Goal: Task Accomplishment & Management: Complete application form

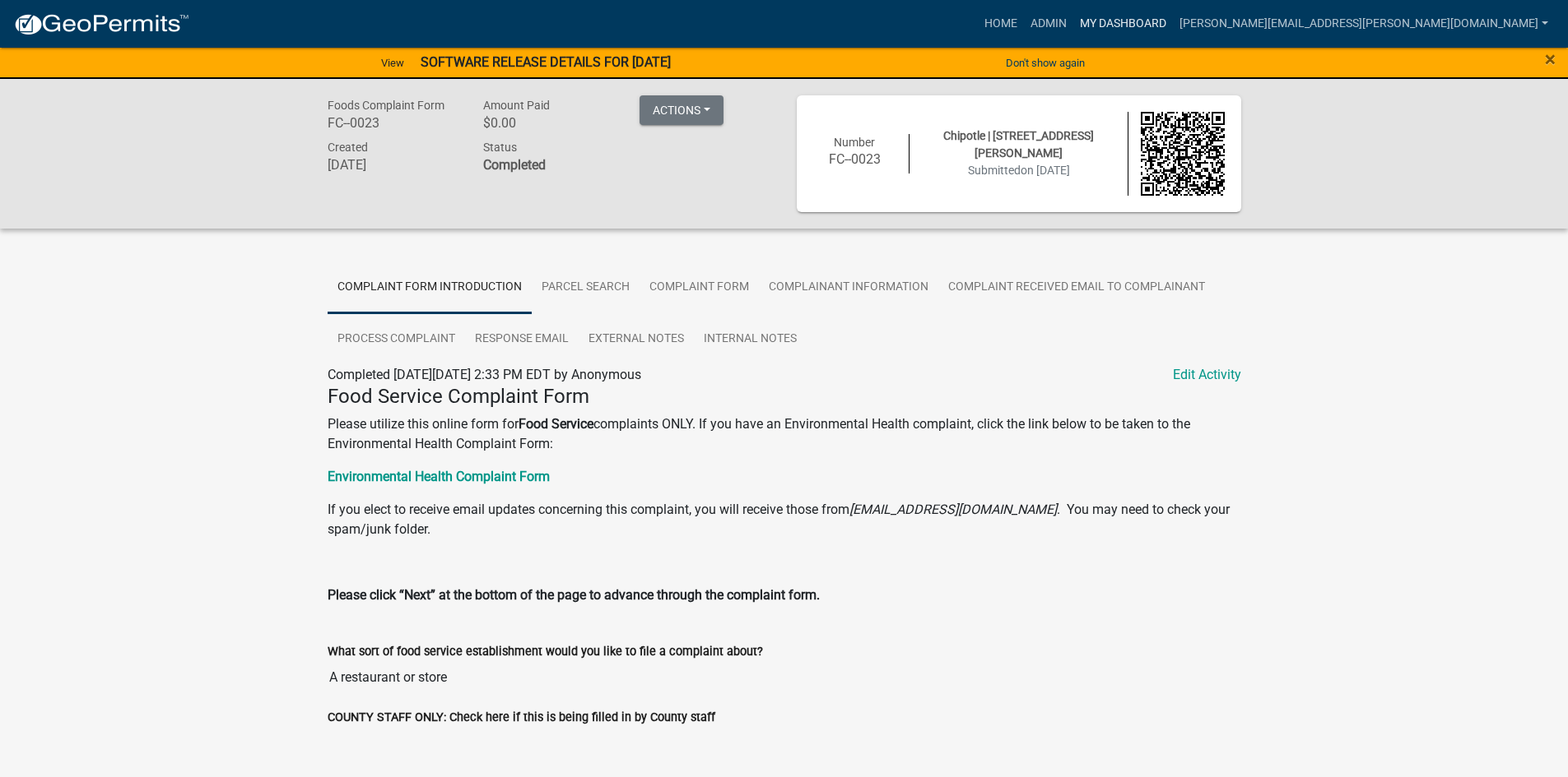
click at [1173, 21] on link "My Dashboard" at bounding box center [1122, 24] width 99 height 32
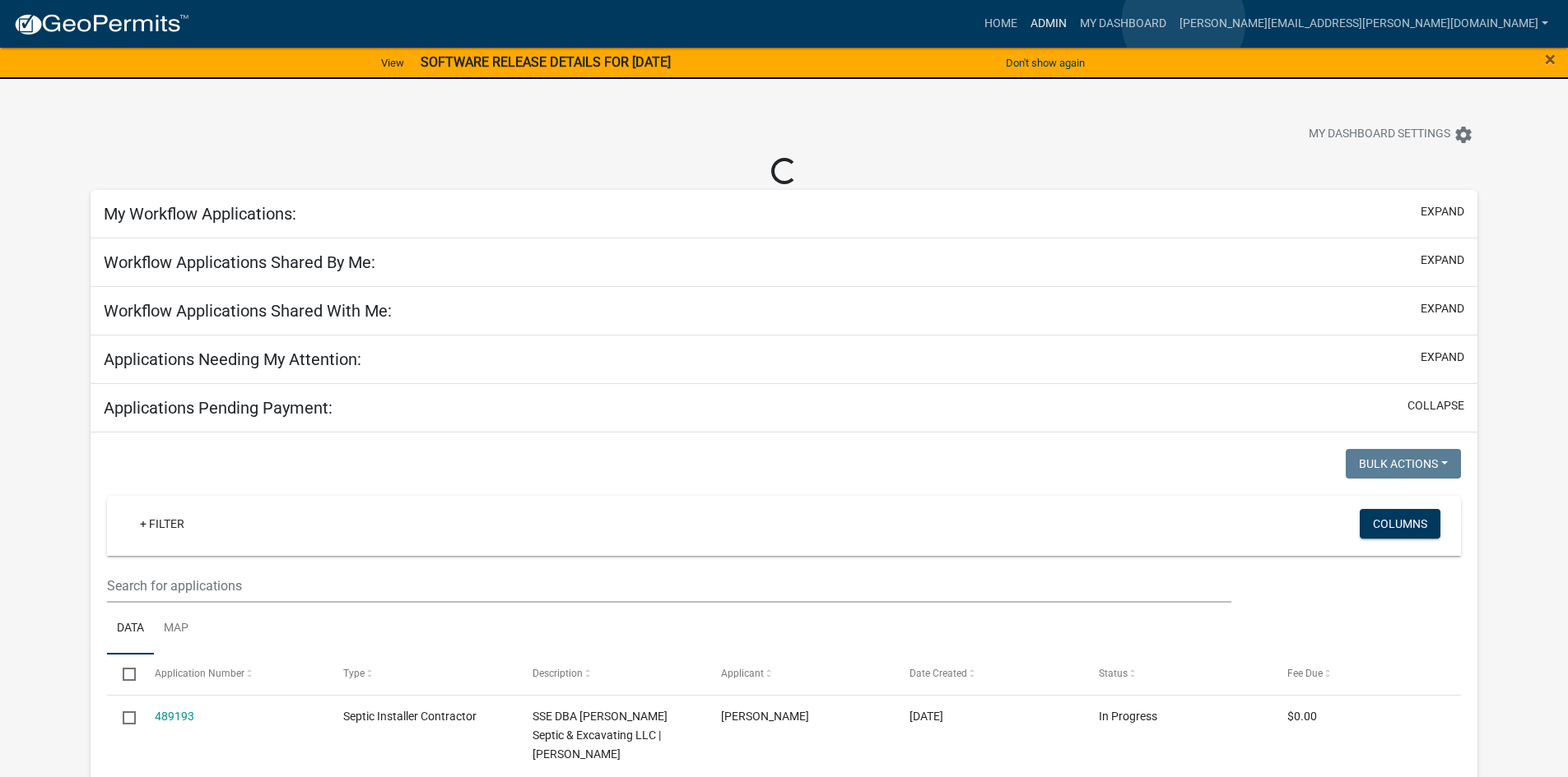
click at [1073, 22] on link "Admin" at bounding box center [1048, 24] width 49 height 32
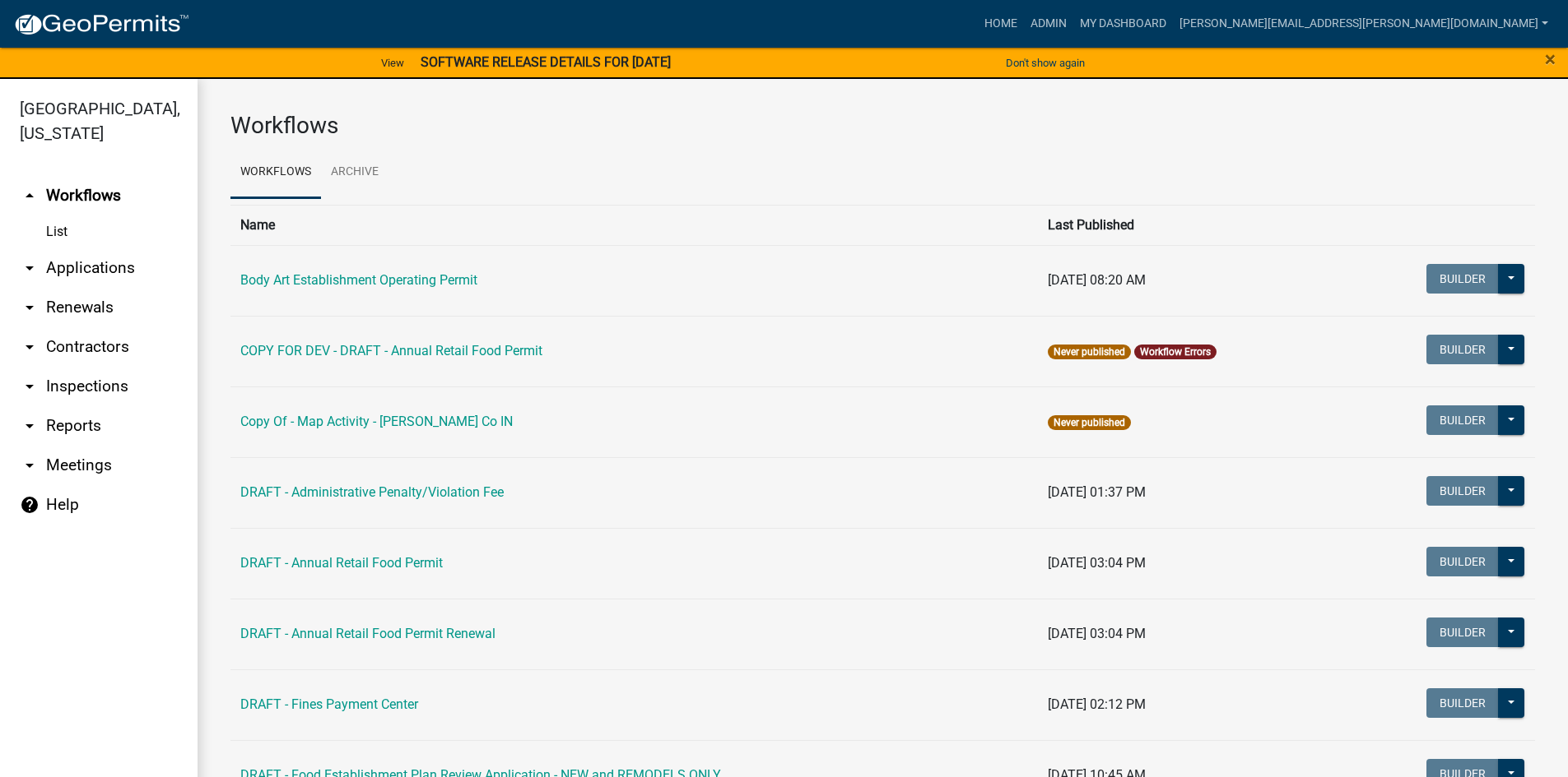
click at [92, 348] on link "arrow_drop_down Contractors" at bounding box center [98, 346] width 198 height 40
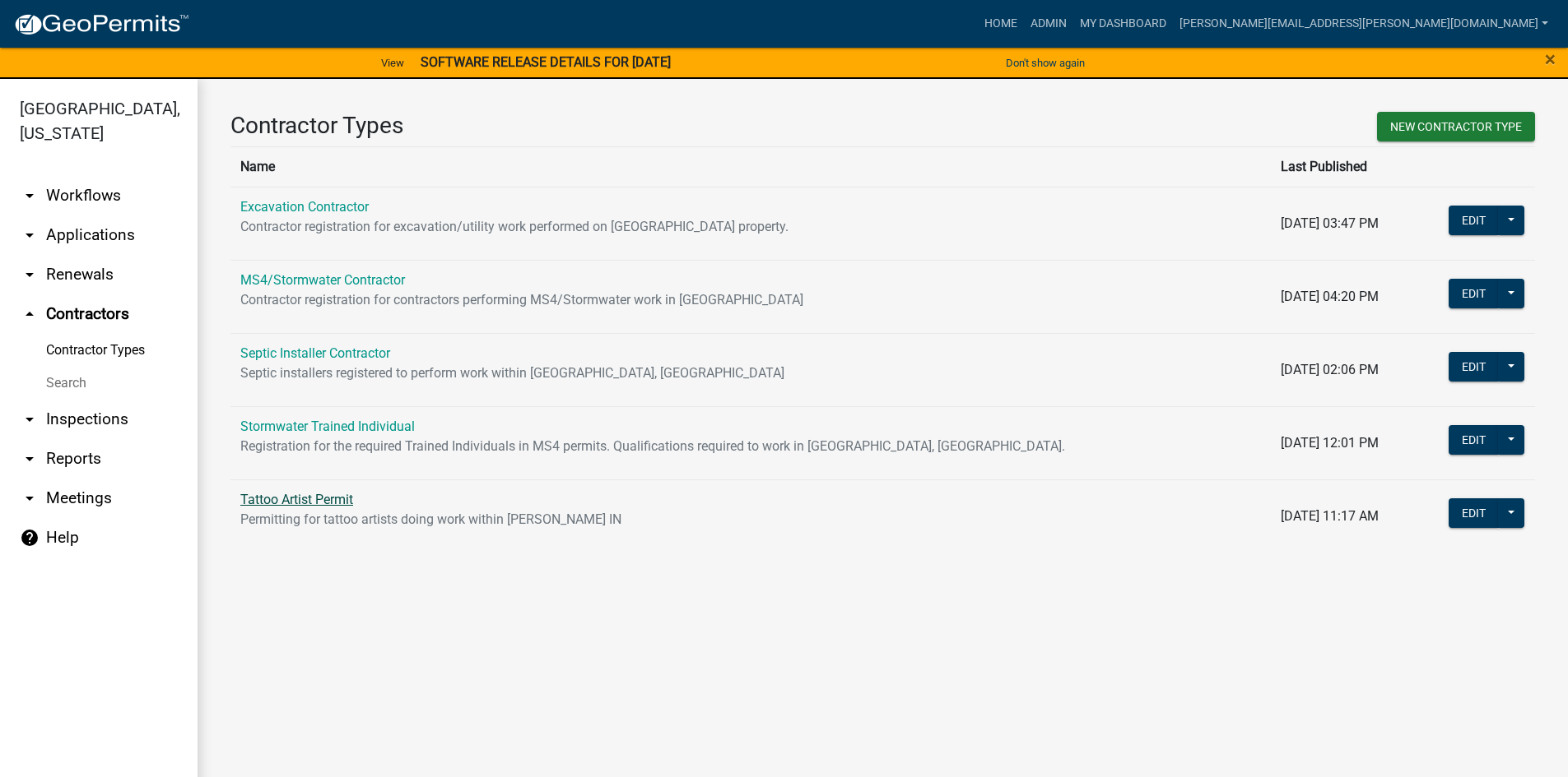
click at [312, 496] on link "Tattoo Artist Permit" at bounding box center [296, 500] width 113 height 16
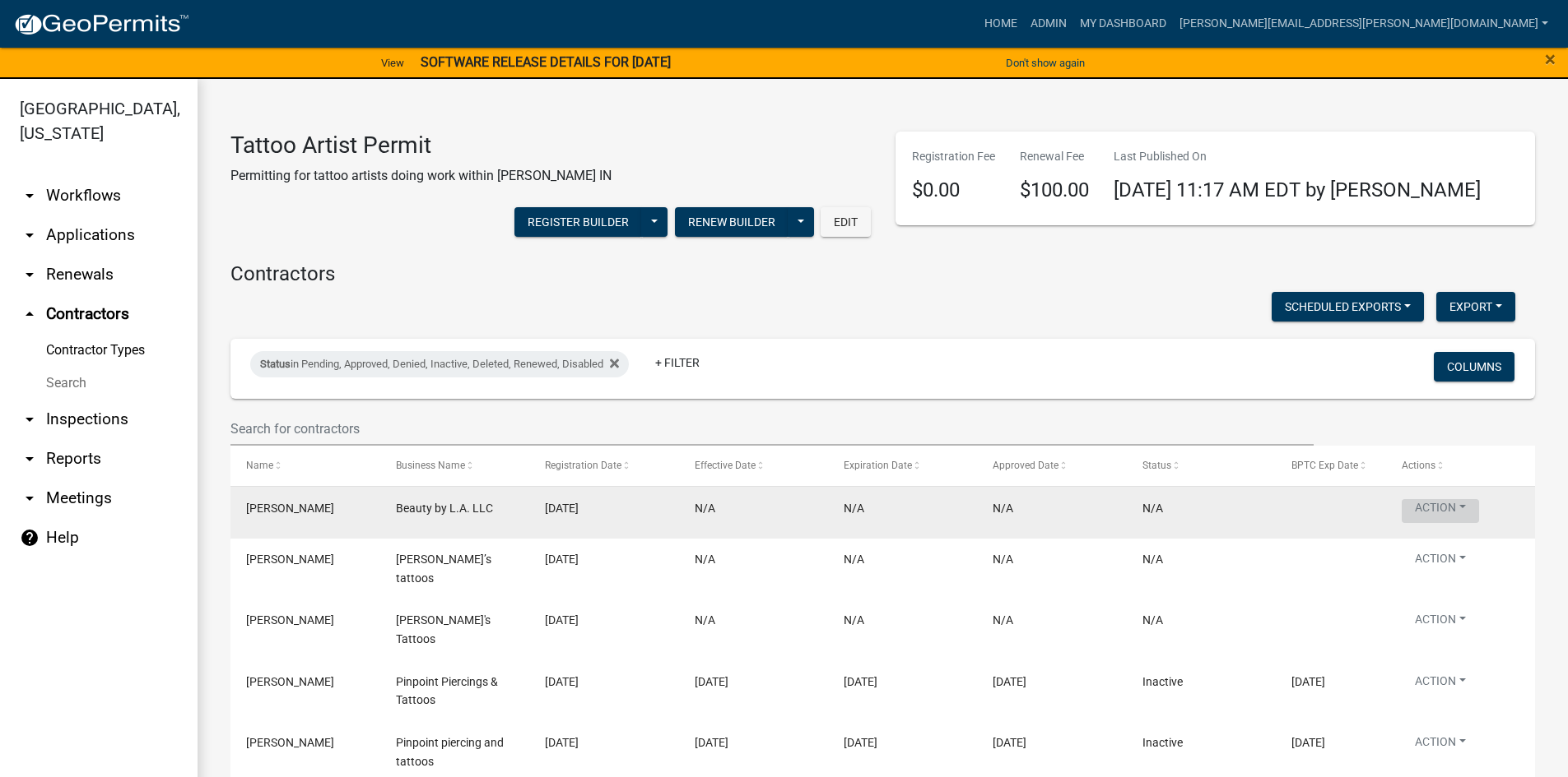
click at [1457, 507] on button "Action" at bounding box center [1440, 511] width 77 height 24
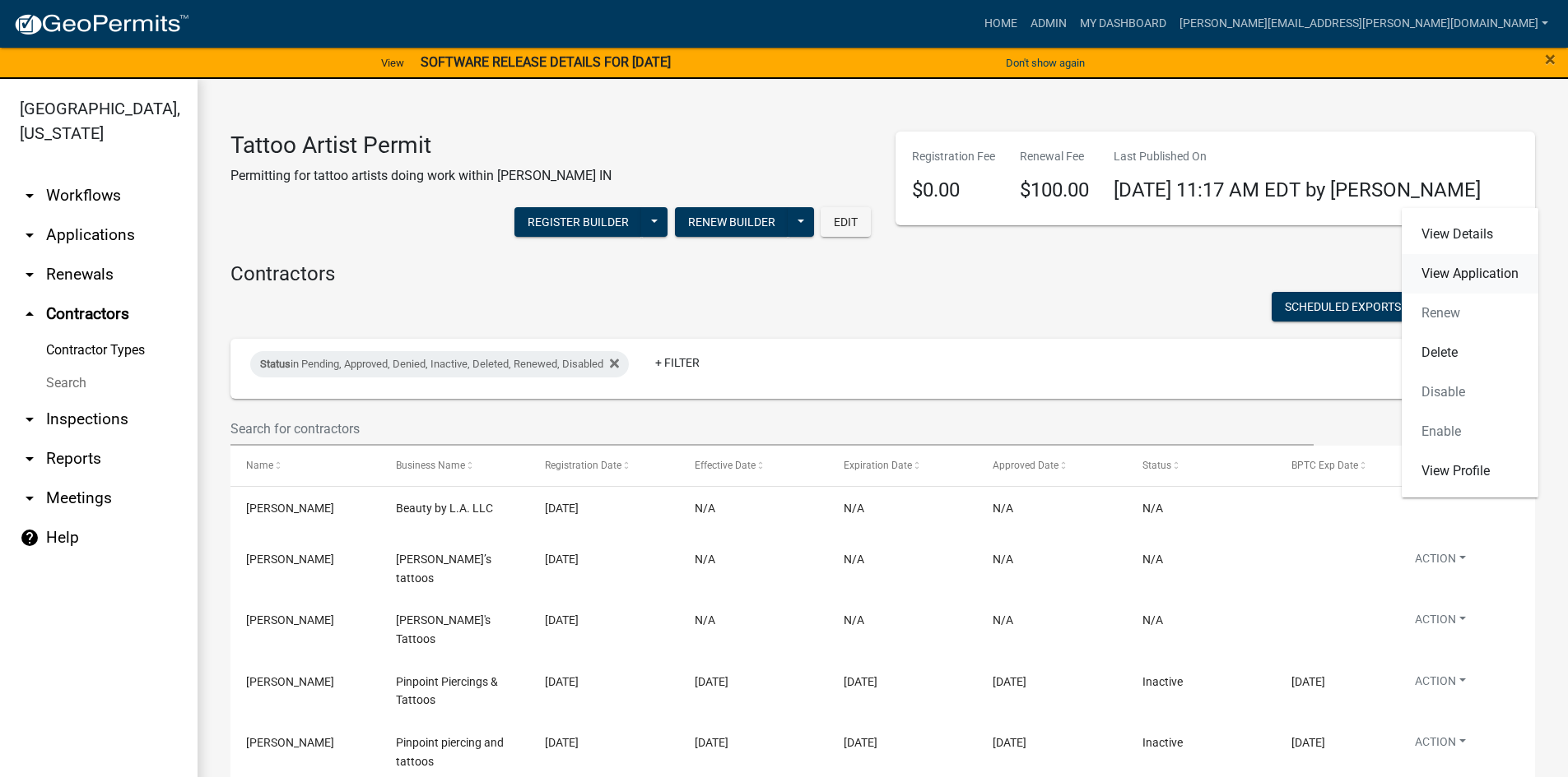
click at [1468, 272] on link "View Application" at bounding box center [1470, 273] width 136 height 40
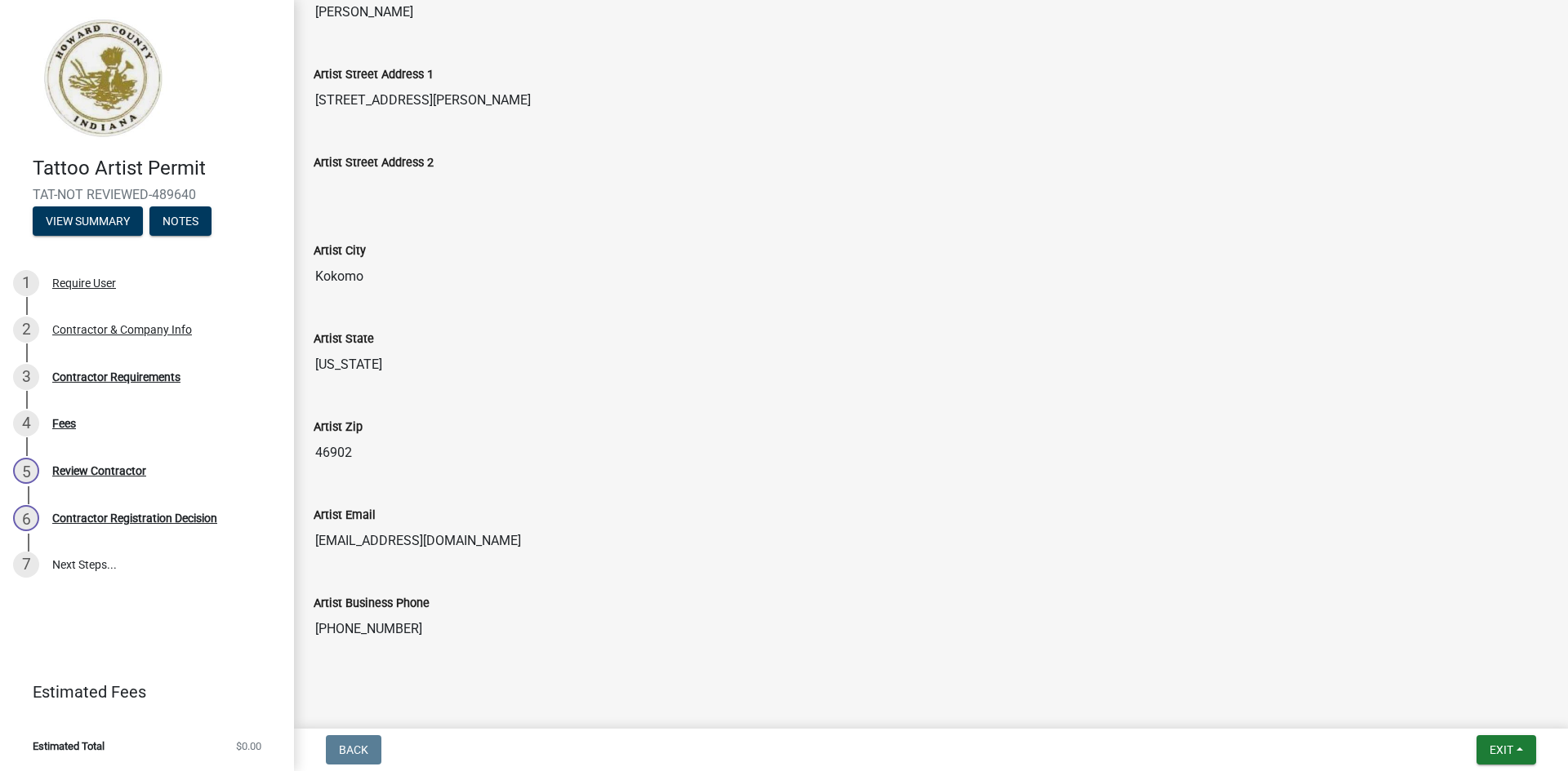
scroll to position [515, 0]
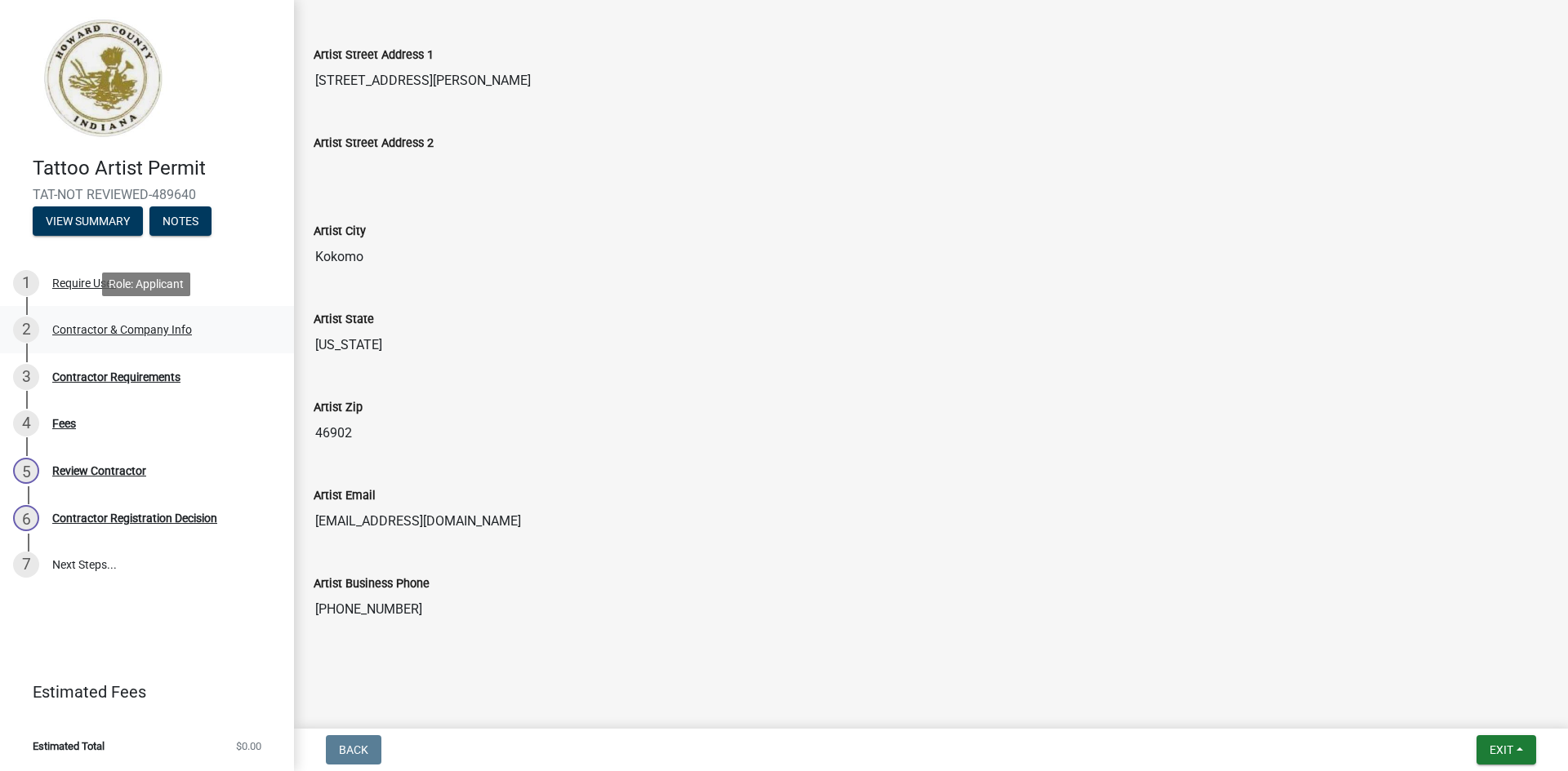
click at [126, 329] on div "Contractor & Company Info" at bounding box center [122, 330] width 140 height 11
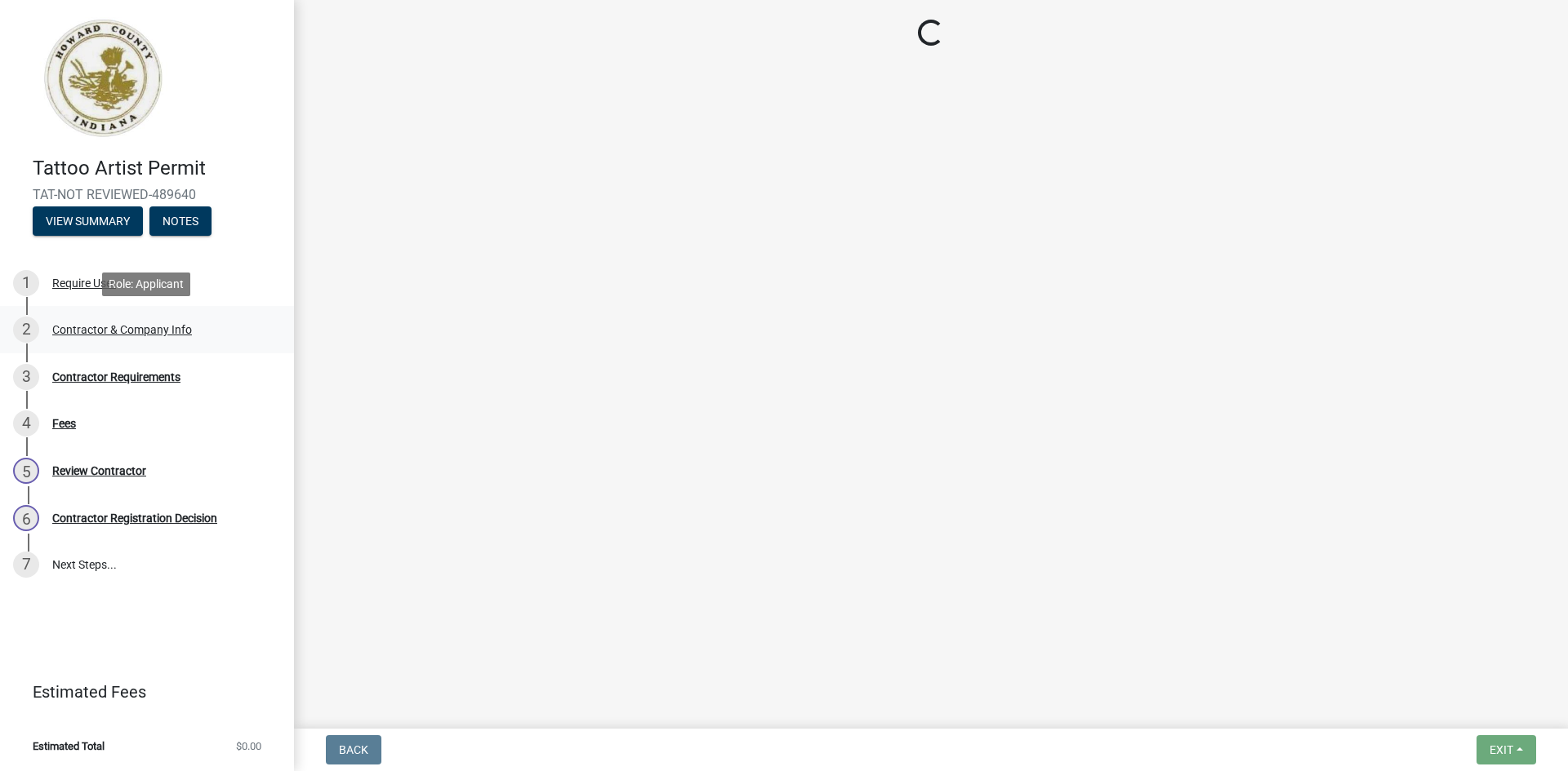
scroll to position [0, 0]
select select "IN"
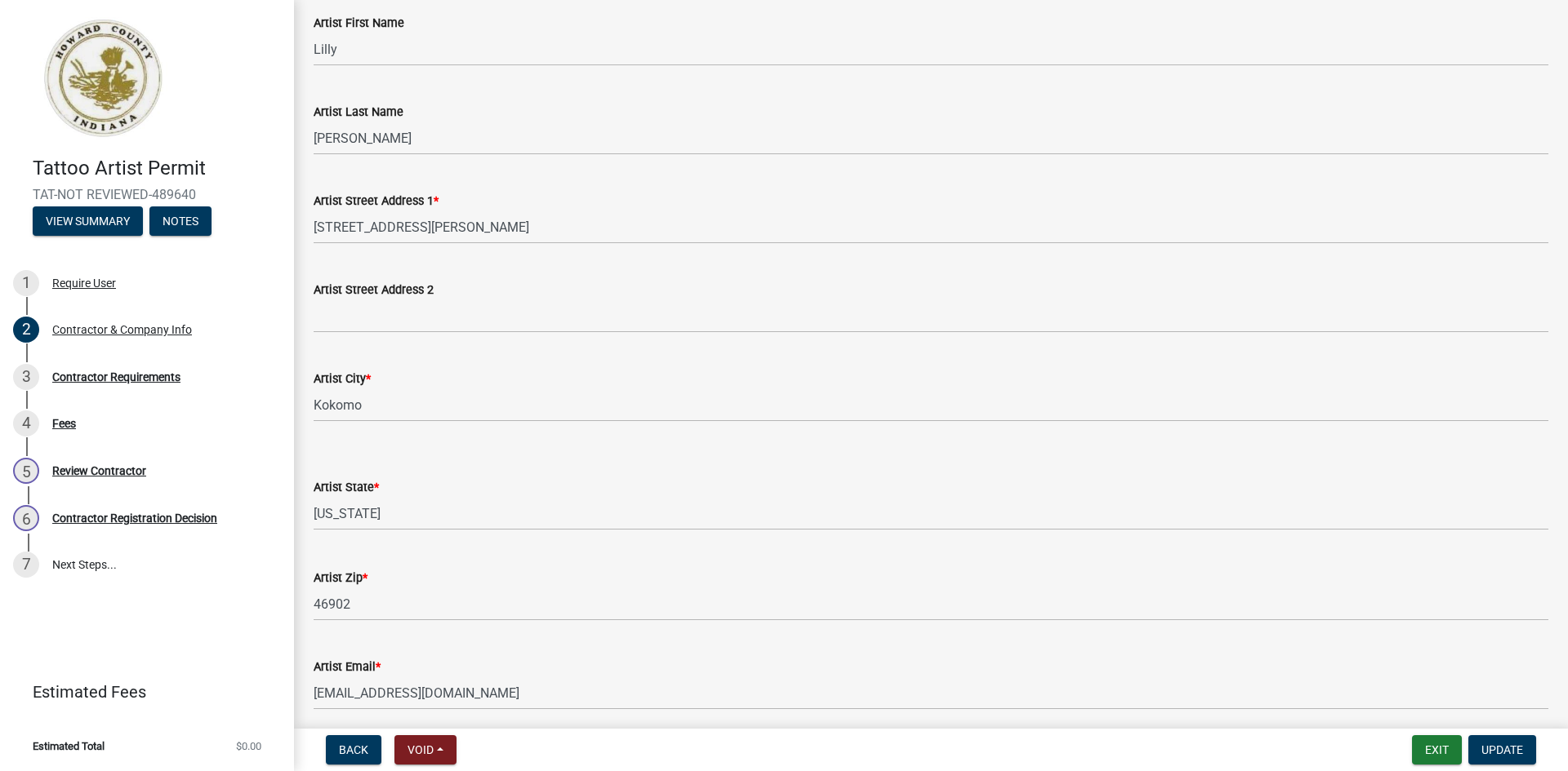
scroll to position [387, 0]
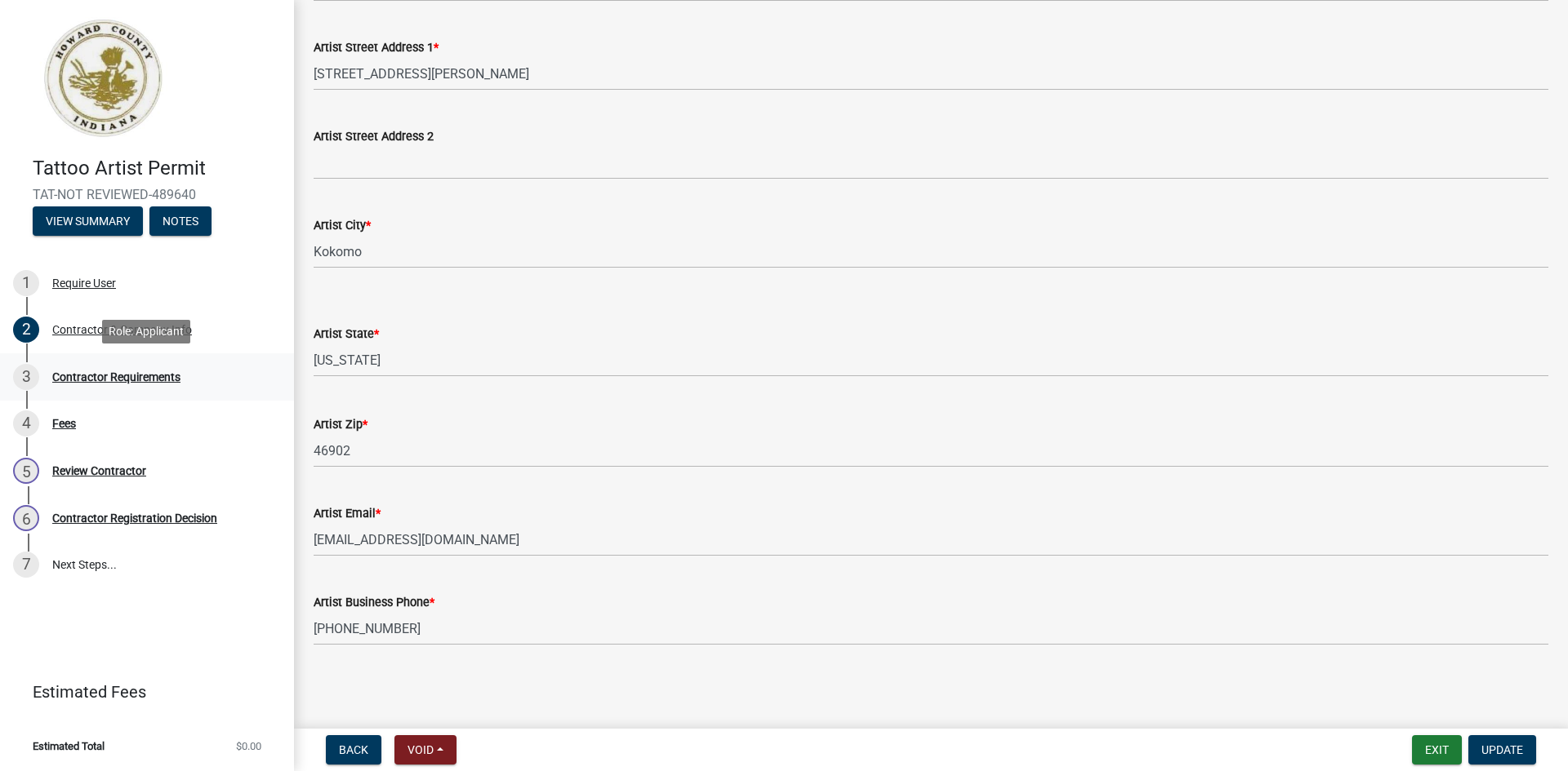
click at [134, 378] on div "Contractor Requirements" at bounding box center [116, 377] width 128 height 11
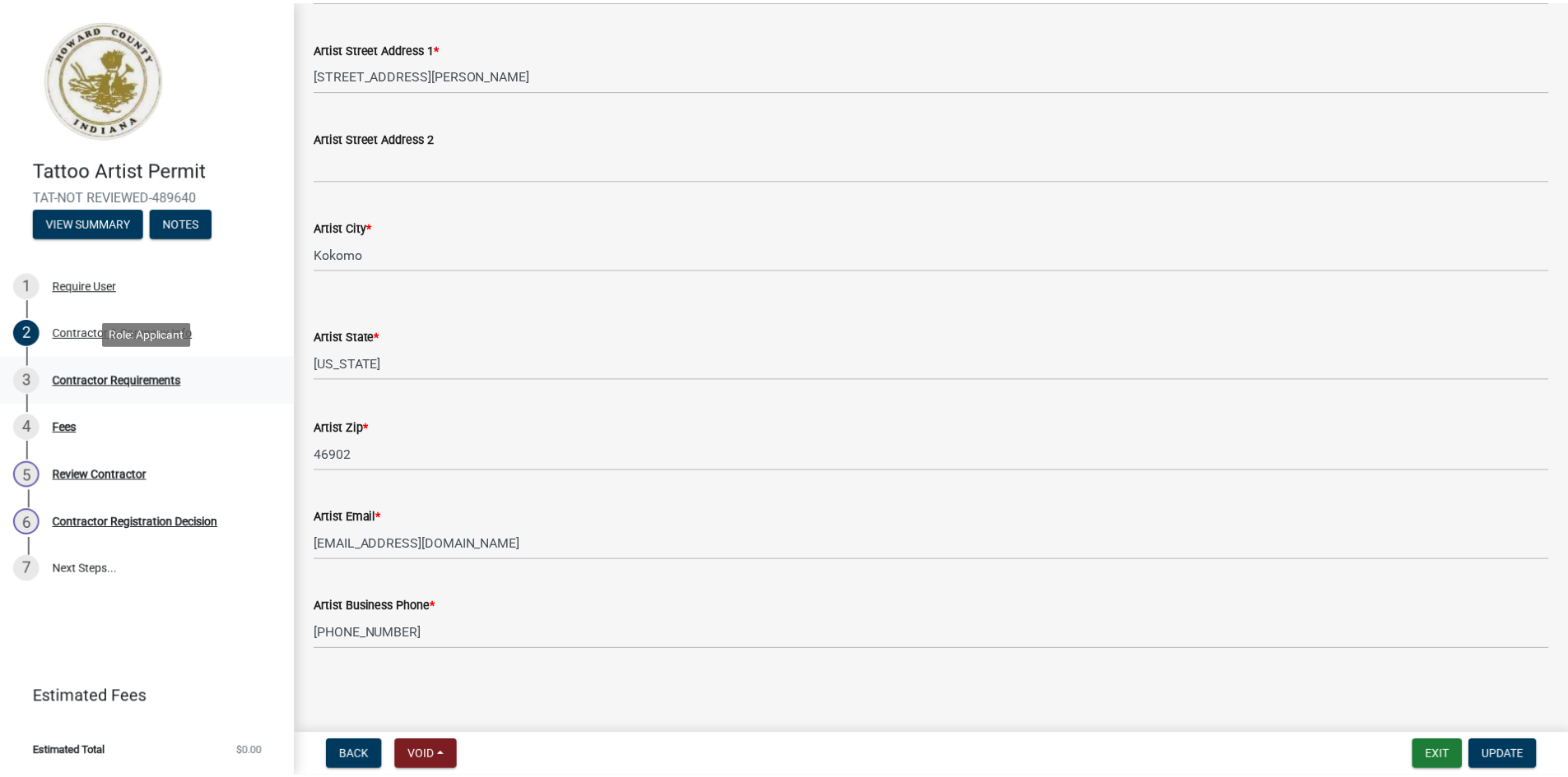
scroll to position [0, 0]
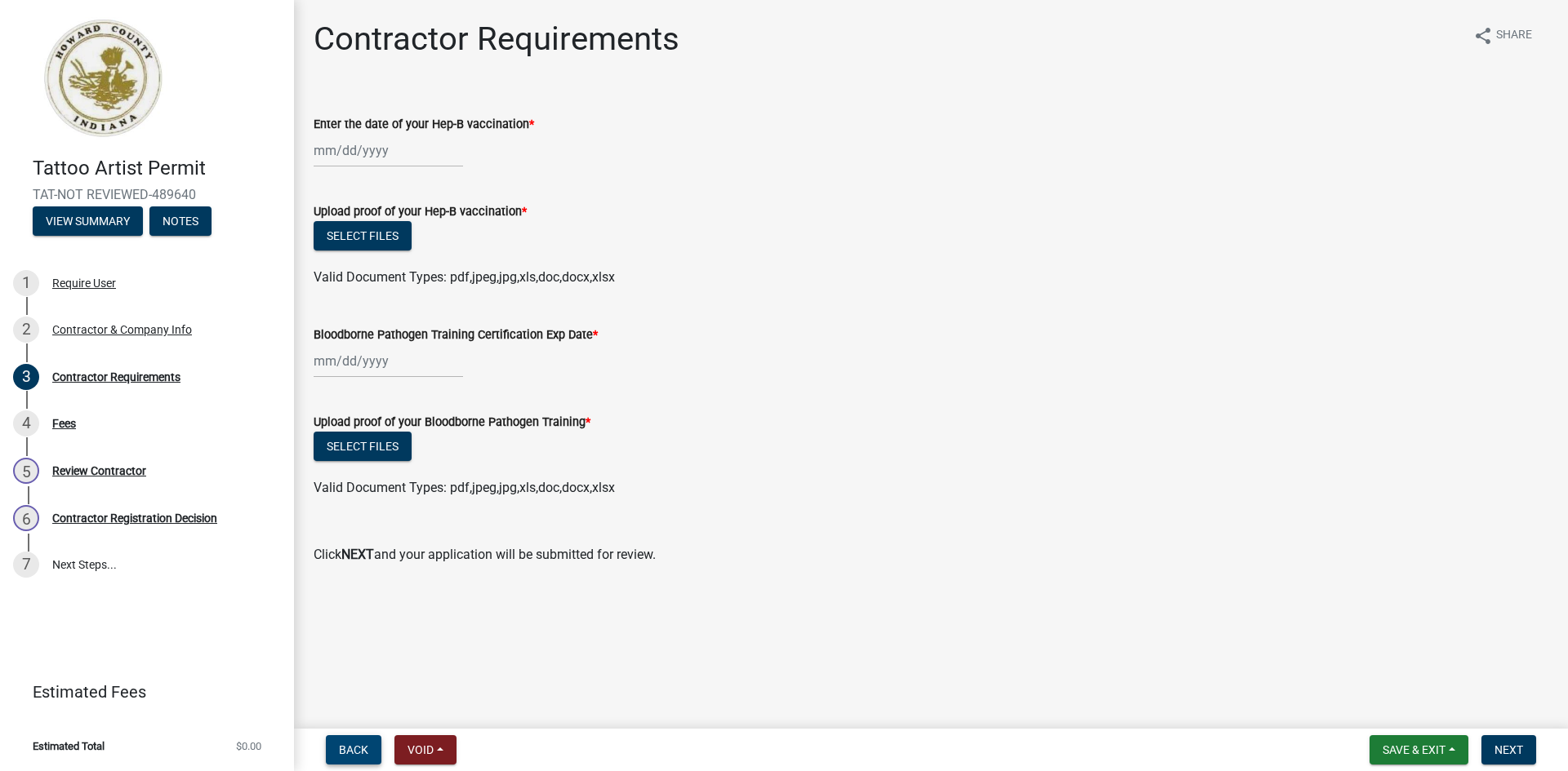
click at [364, 752] on span "Back" at bounding box center [353, 750] width 30 height 13
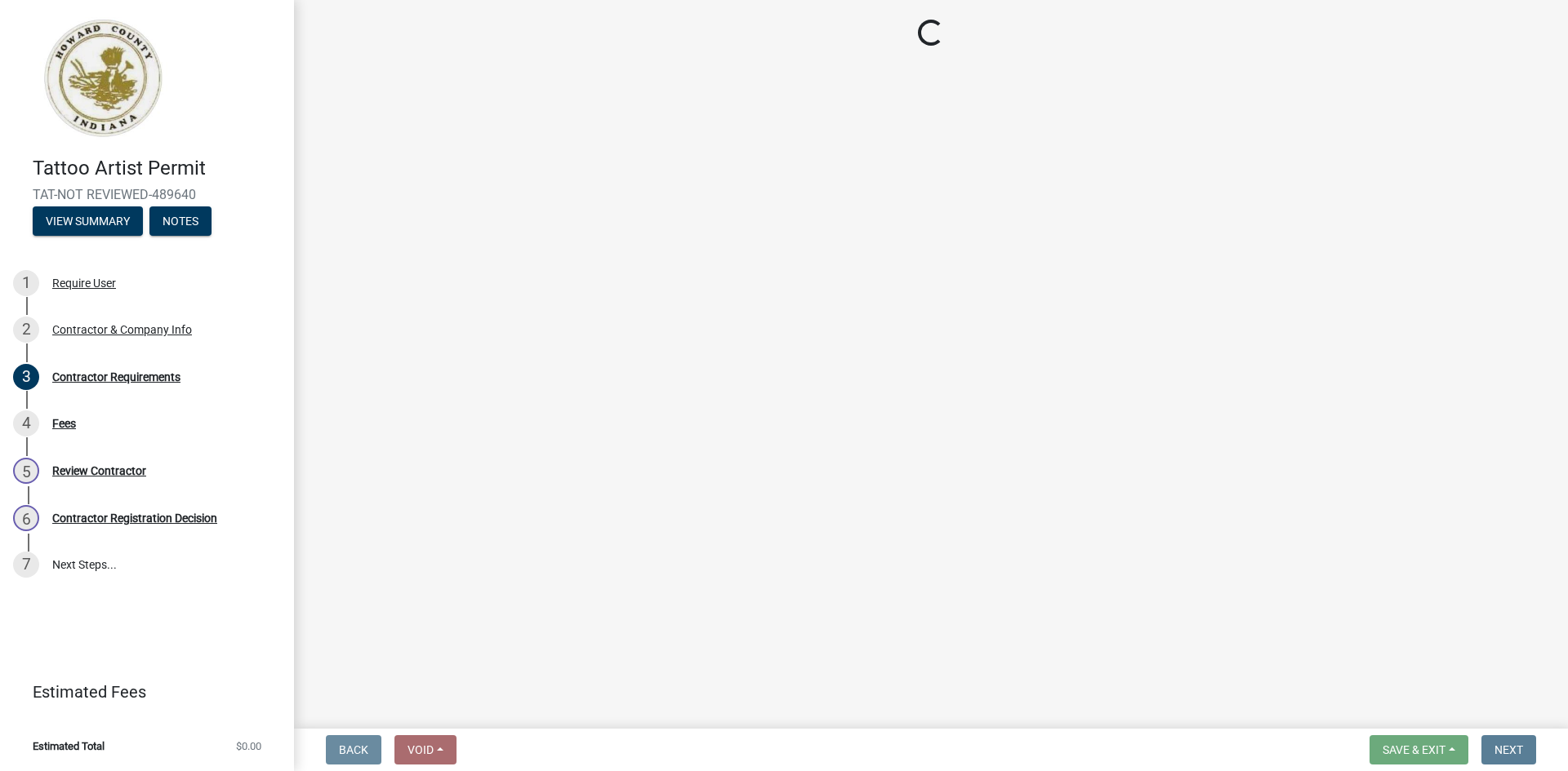
select select "IN"
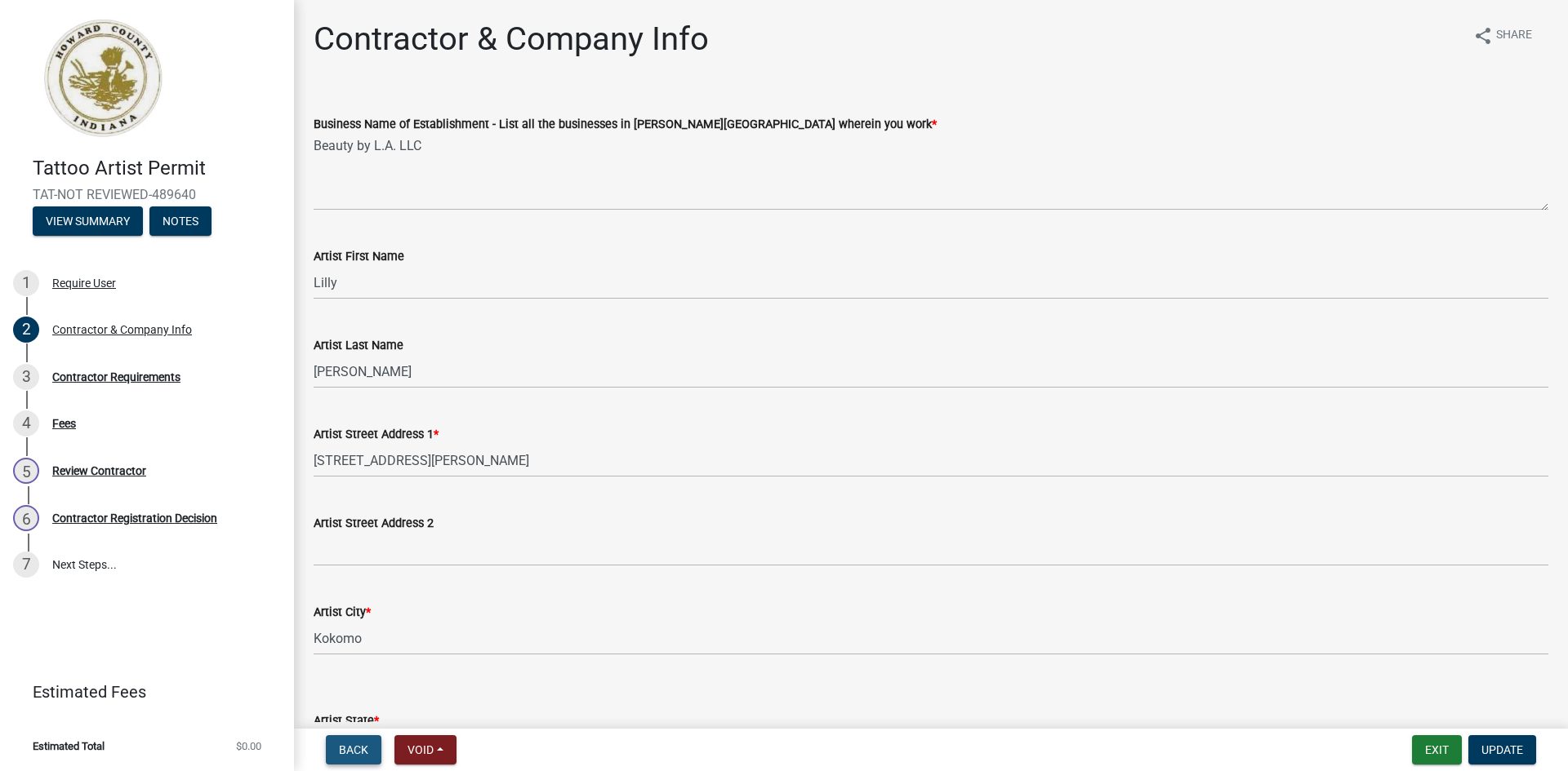
click at [364, 752] on span "Back" at bounding box center [353, 750] width 30 height 13
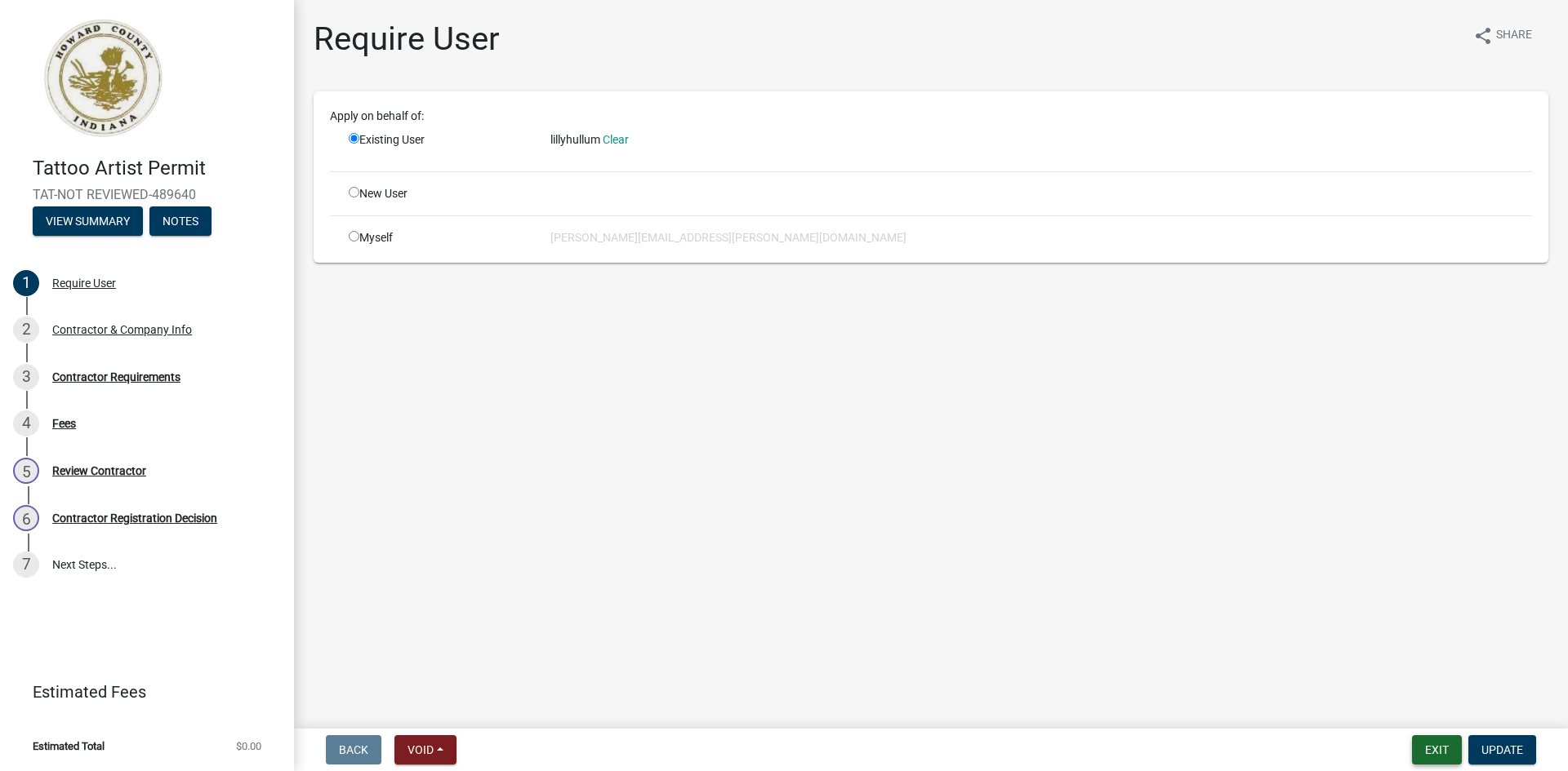
click at [1436, 751] on button "Exit" at bounding box center [1436, 750] width 50 height 30
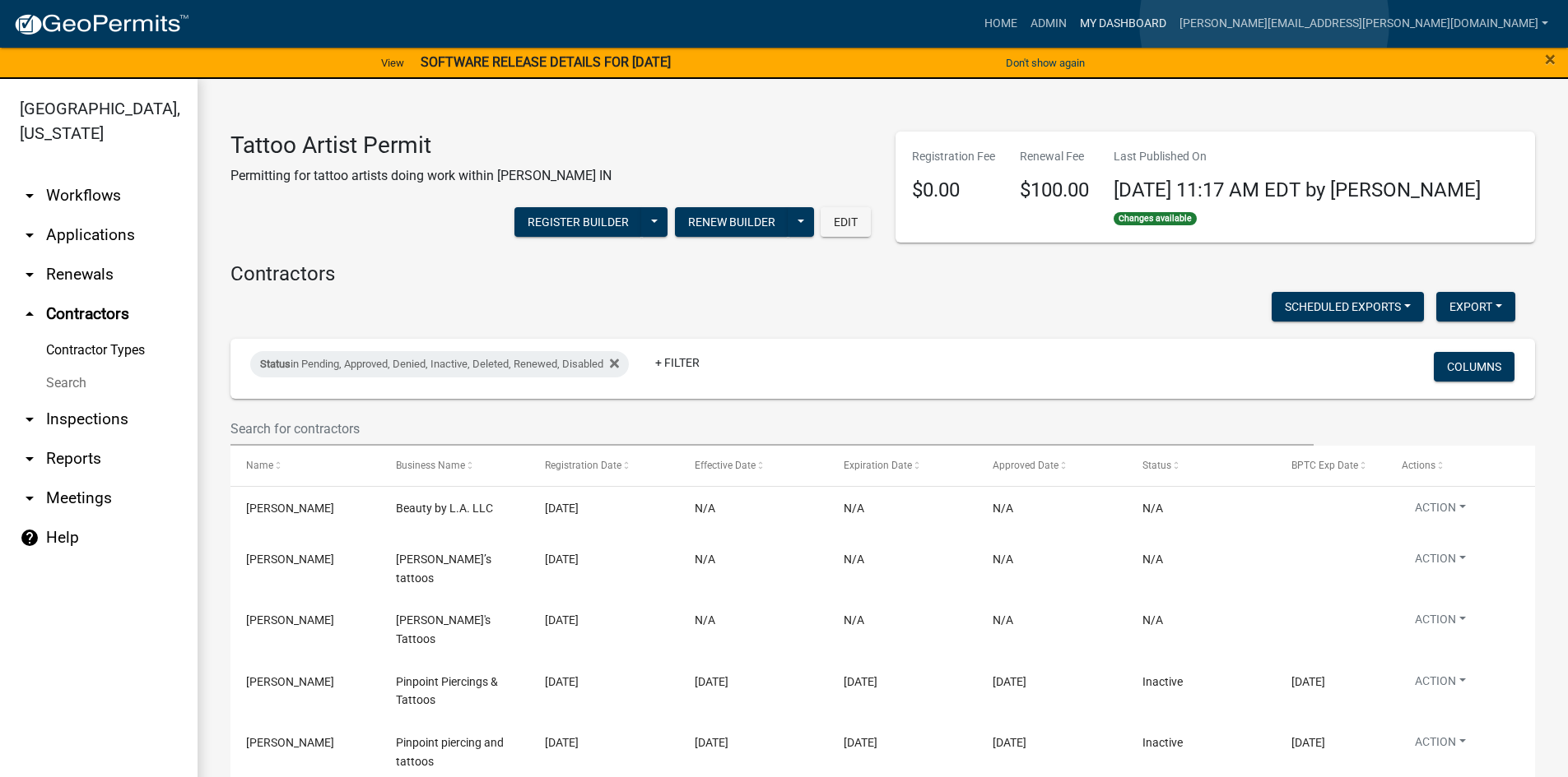
click at [1173, 22] on link "My Dashboard" at bounding box center [1122, 24] width 99 height 32
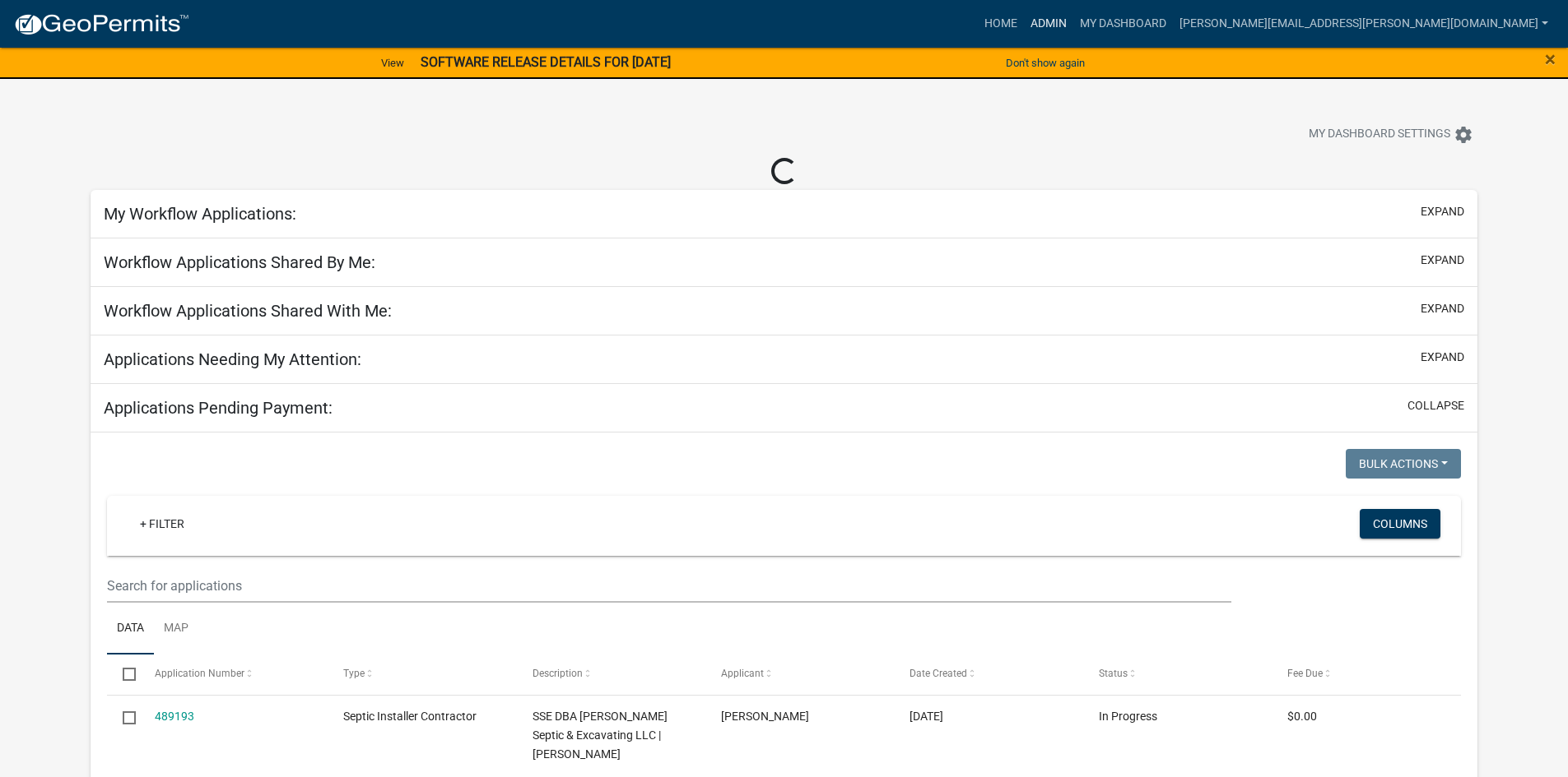
click at [1073, 23] on link "Admin" at bounding box center [1048, 24] width 49 height 32
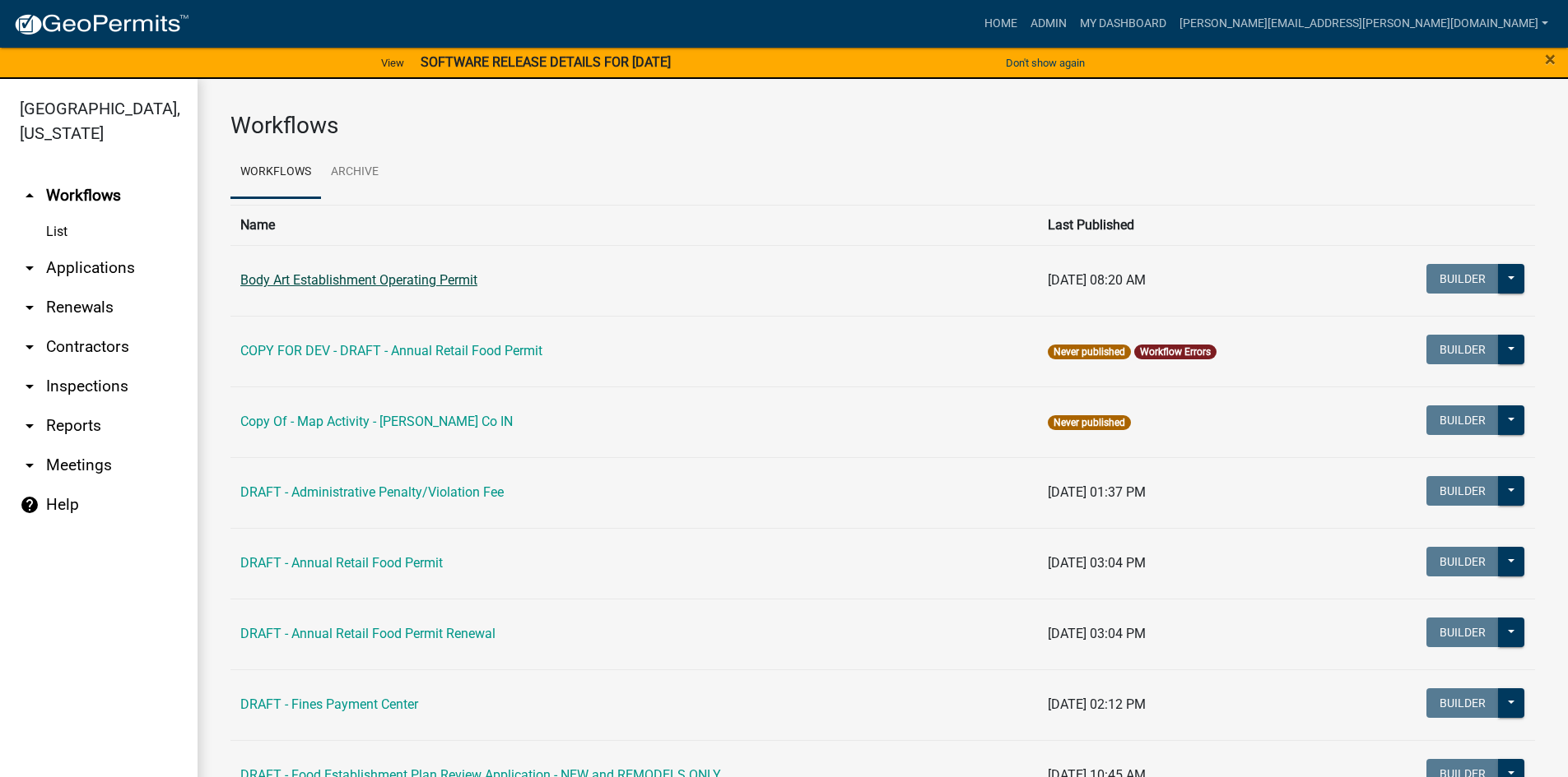
click at [390, 282] on link "Body Art Establishment Operating Permit" at bounding box center [359, 280] width 237 height 16
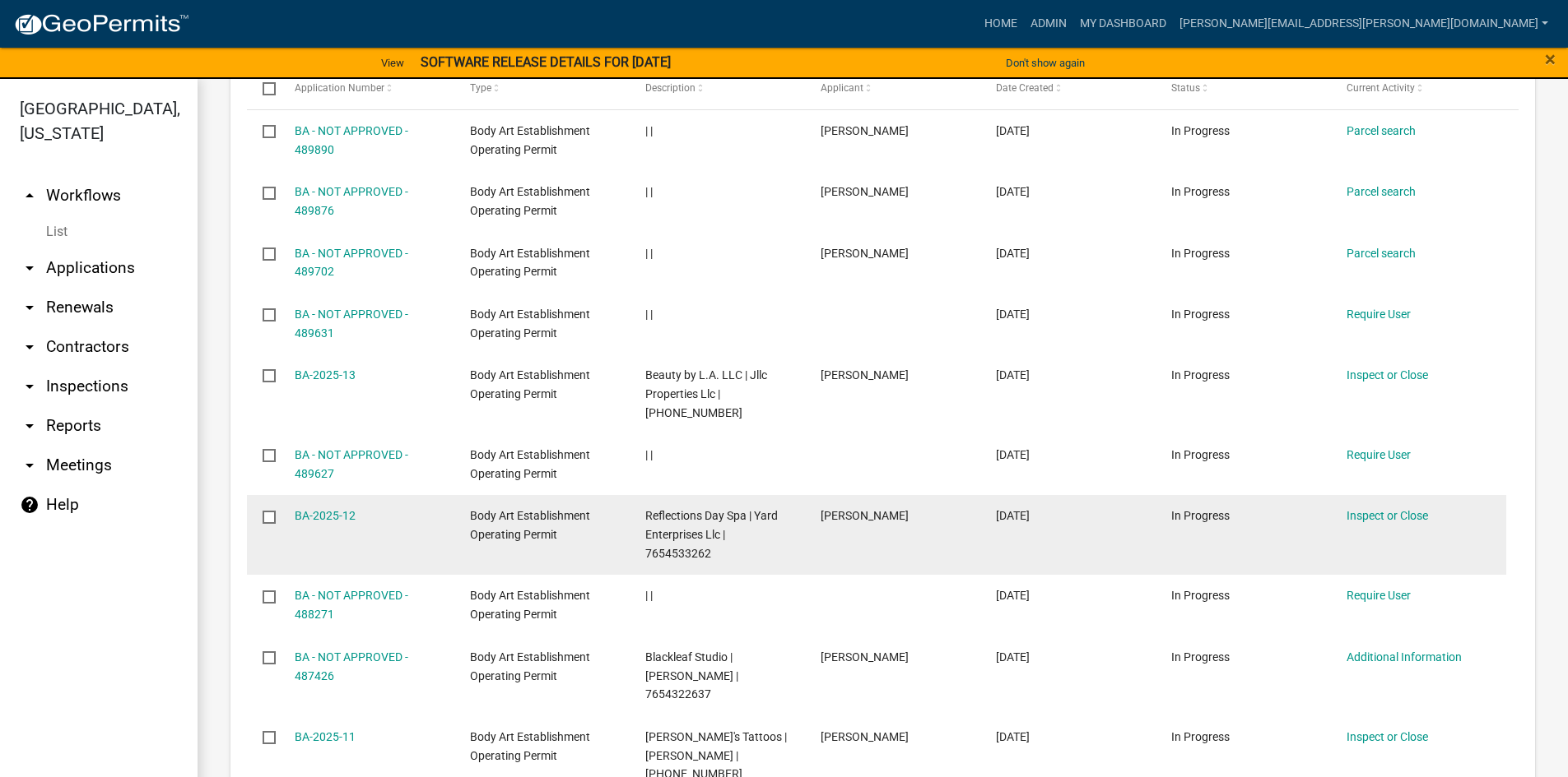
scroll to position [1645, 0]
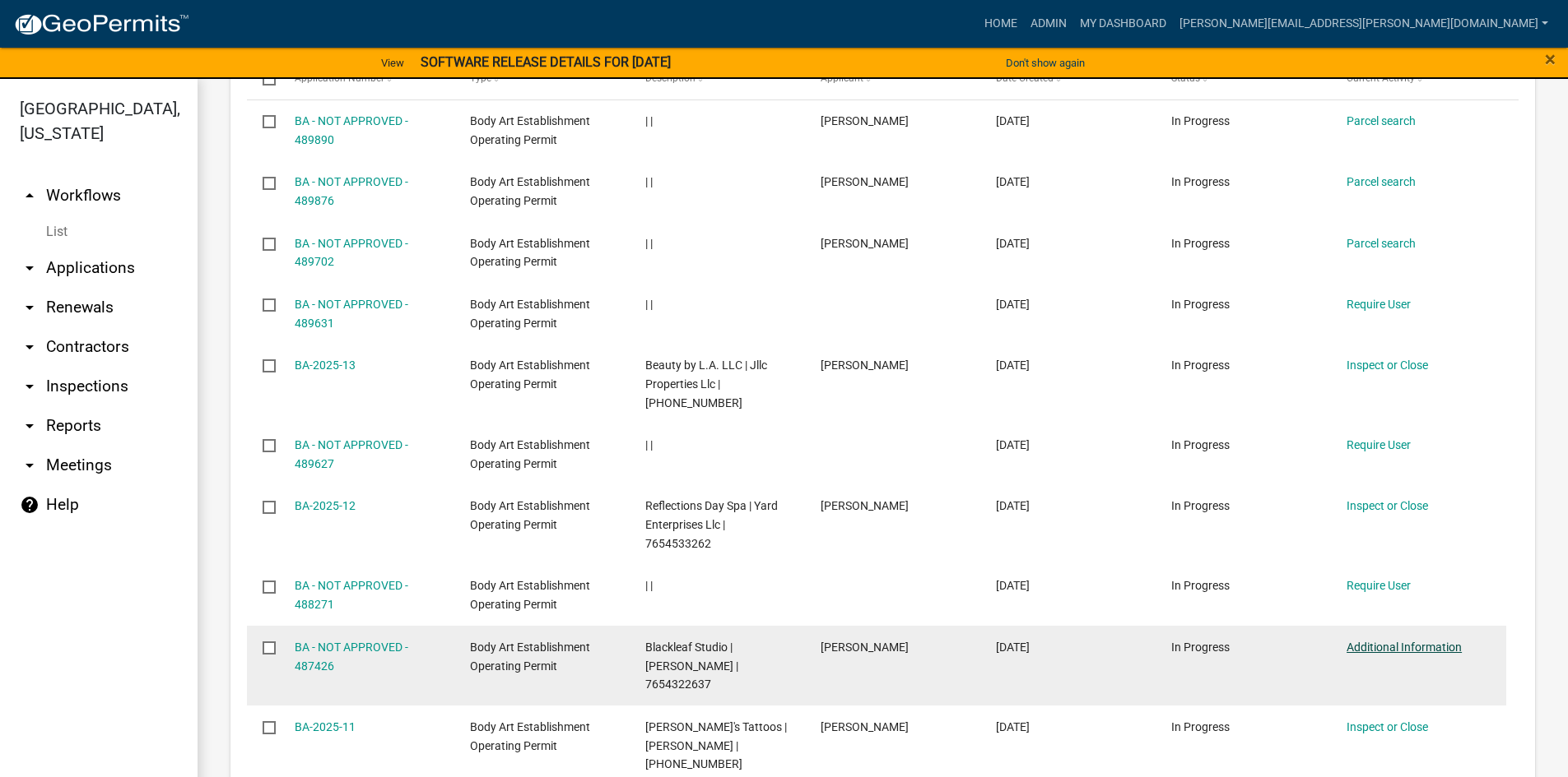
click at [1404, 641] on link "Additional Information" at bounding box center [1404, 647] width 115 height 13
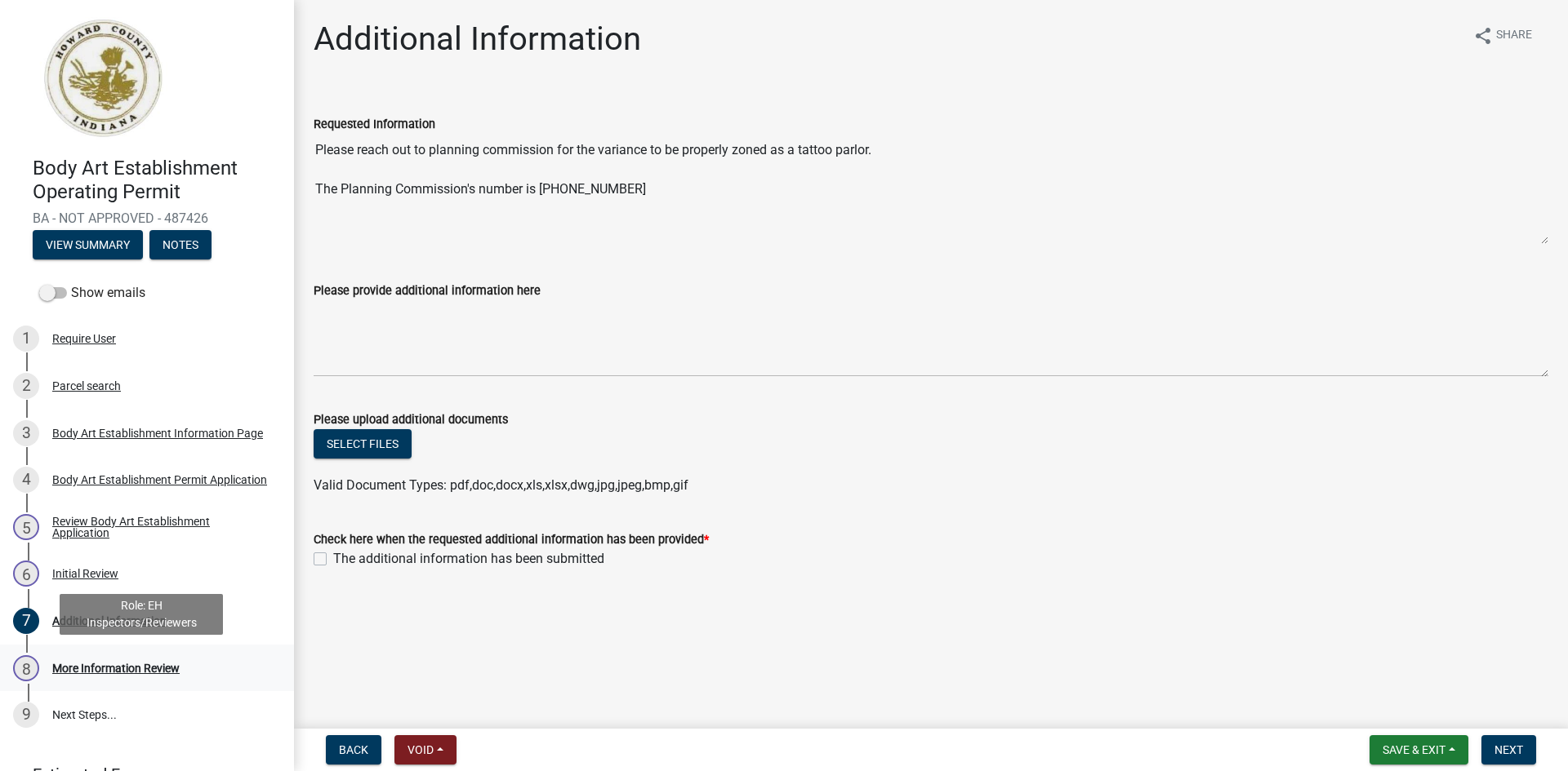
click at [133, 668] on div "More Information Review" at bounding box center [116, 668] width 127 height 11
drag, startPoint x: 318, startPoint y: 560, endPoint x: 339, endPoint y: 559, distance: 21.0
click at [333, 559] on label "The additional information has been submitted" at bounding box center [469, 559] width 271 height 19
click at [333, 559] on input "The additional information has been submitted" at bounding box center [339, 555] width 10 height 10
checkbox input "true"
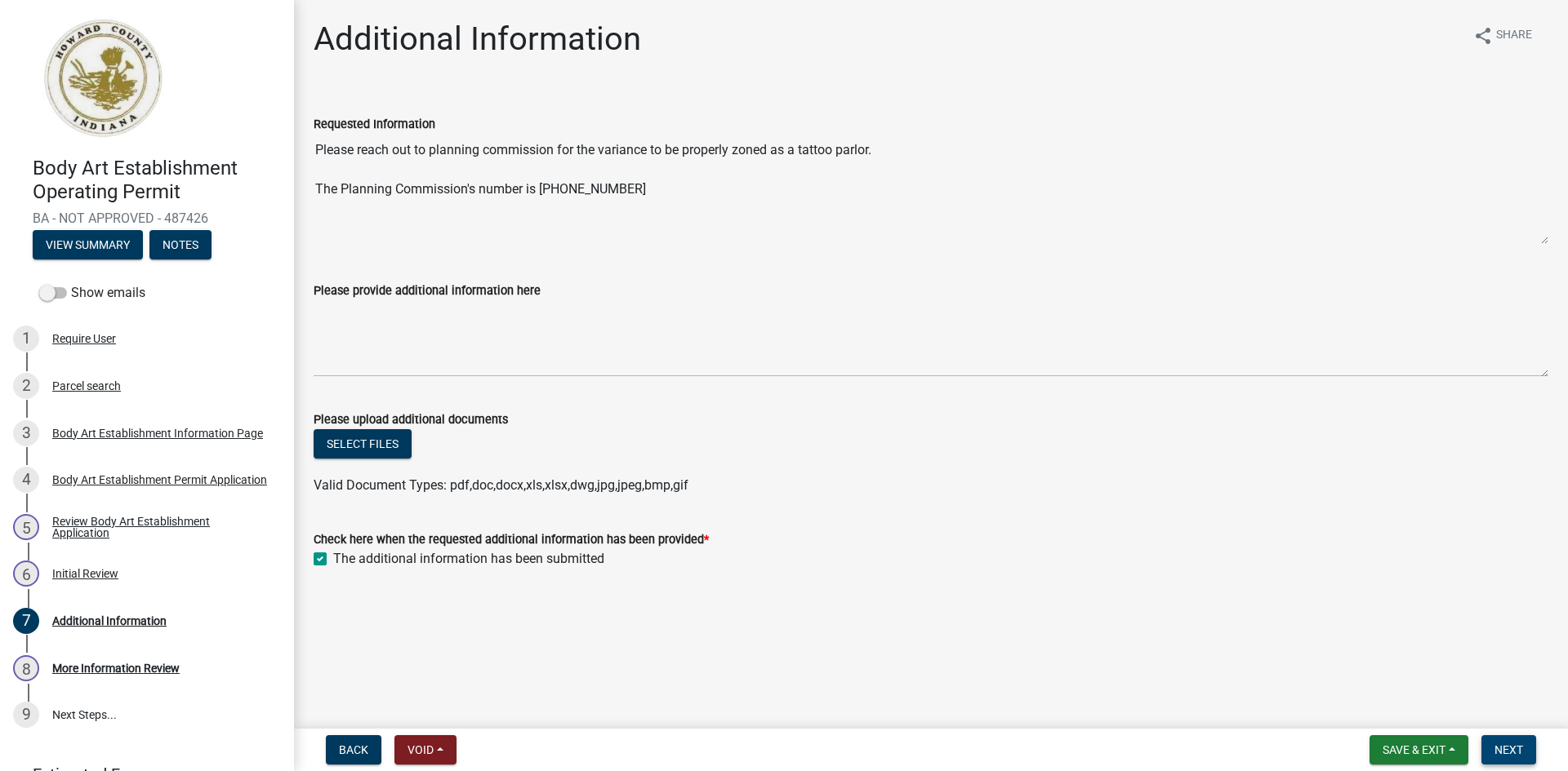
click at [1509, 744] on span "Next" at bounding box center [1509, 750] width 29 height 13
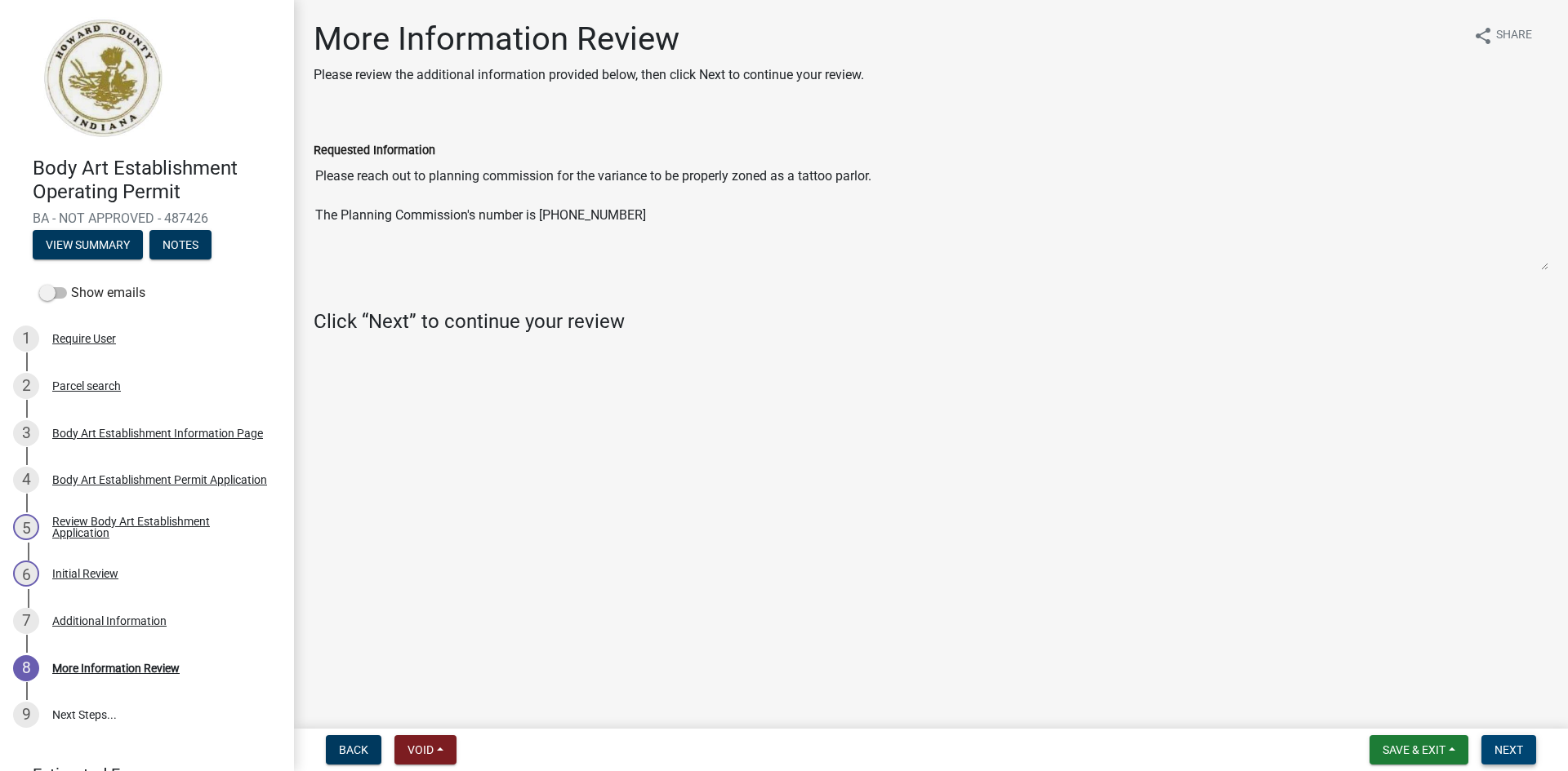
click at [1516, 751] on span "Next" at bounding box center [1509, 750] width 29 height 13
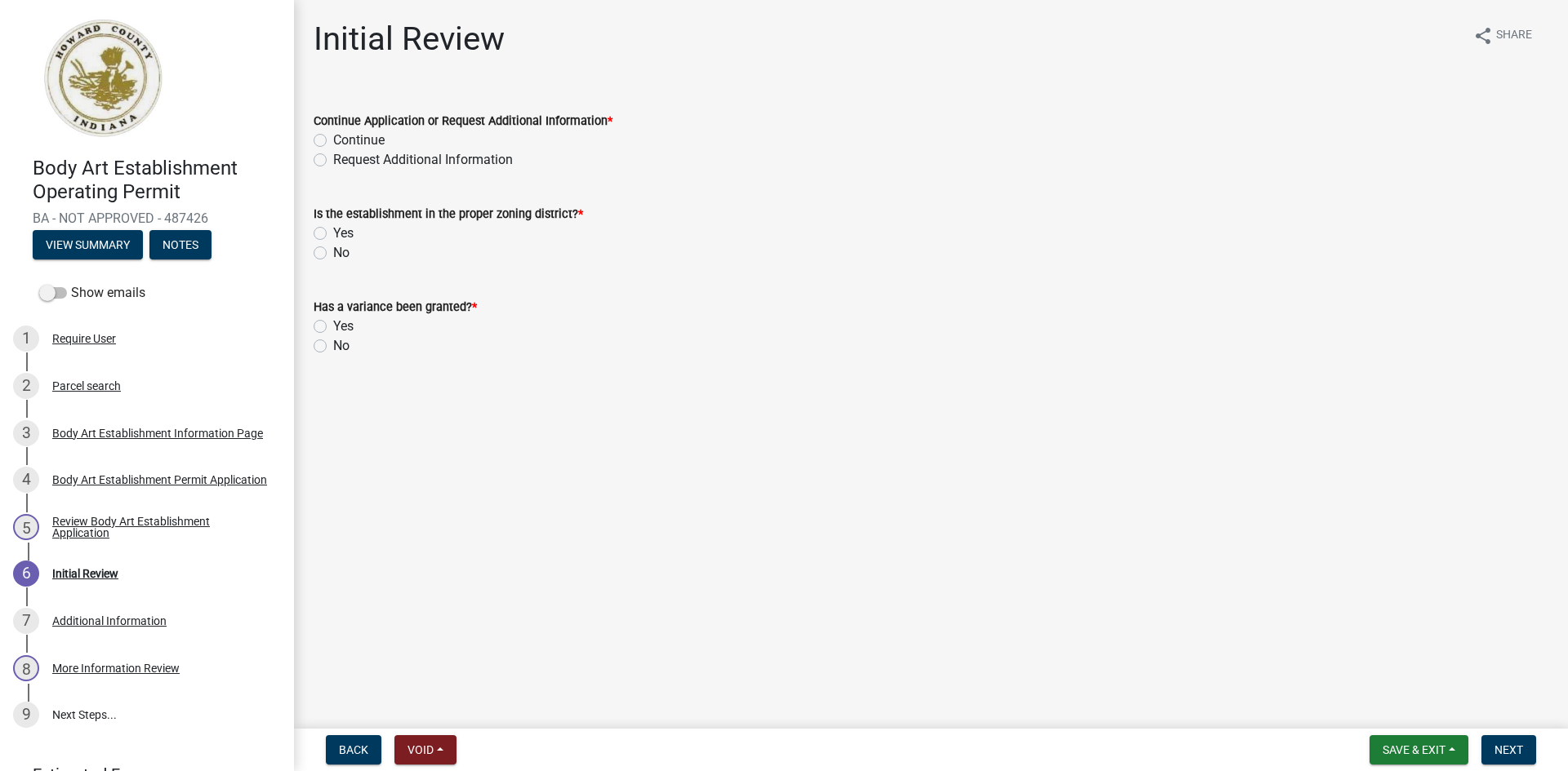
click at [333, 139] on label "Continue" at bounding box center [359, 140] width 51 height 19
click at [333, 139] on input "Continue" at bounding box center [339, 136] width 10 height 10
radio input "true"
click at [333, 254] on label "No" at bounding box center [341, 253] width 17 height 19
click at [333, 254] on input "No" at bounding box center [339, 249] width 10 height 10
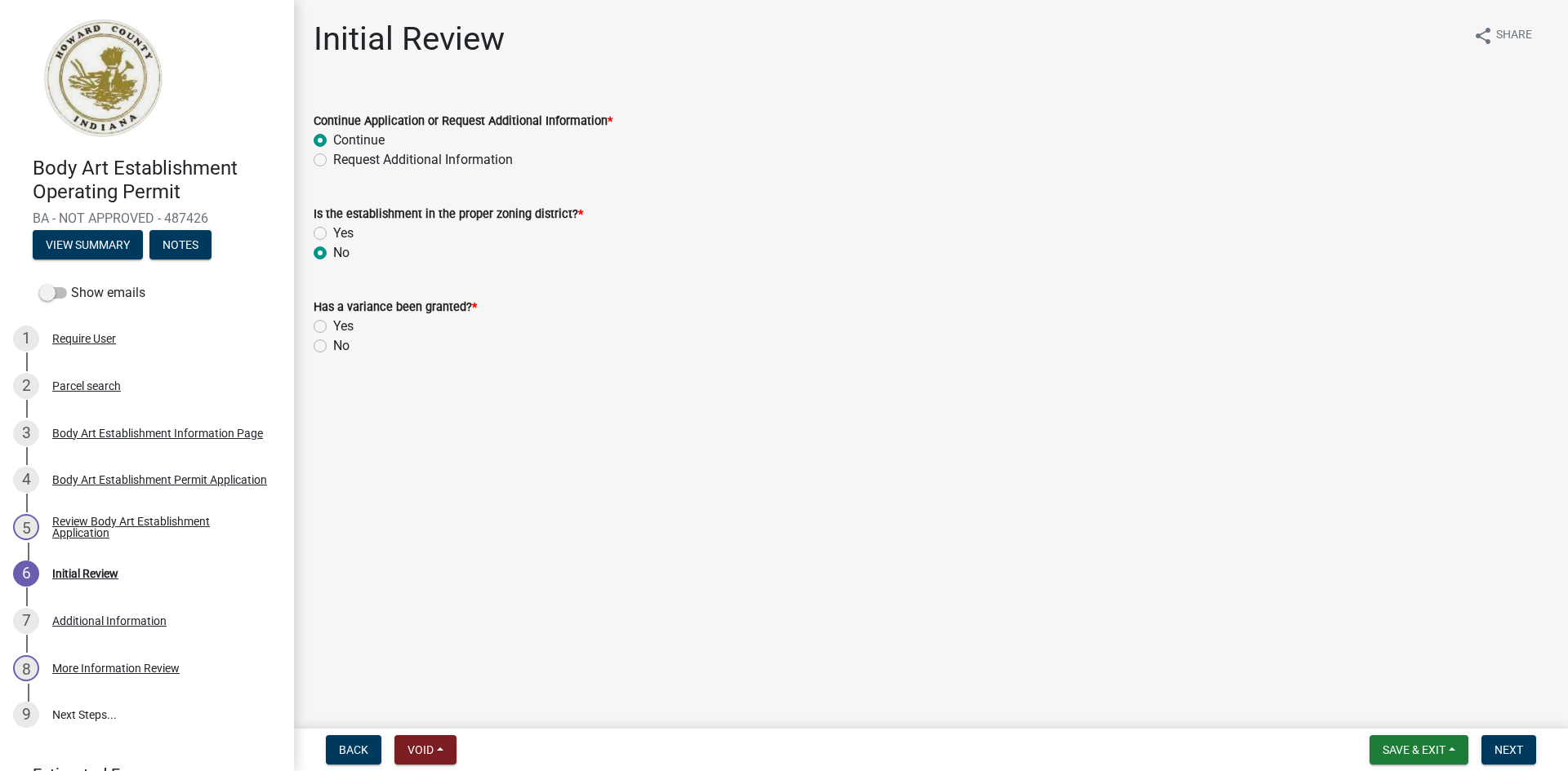
radio input "true"
click at [333, 348] on label "No" at bounding box center [341, 346] width 17 height 19
click at [333, 347] on input "No" at bounding box center [339, 342] width 10 height 10
radio input "true"
click at [1506, 747] on span "Next" at bounding box center [1509, 750] width 29 height 13
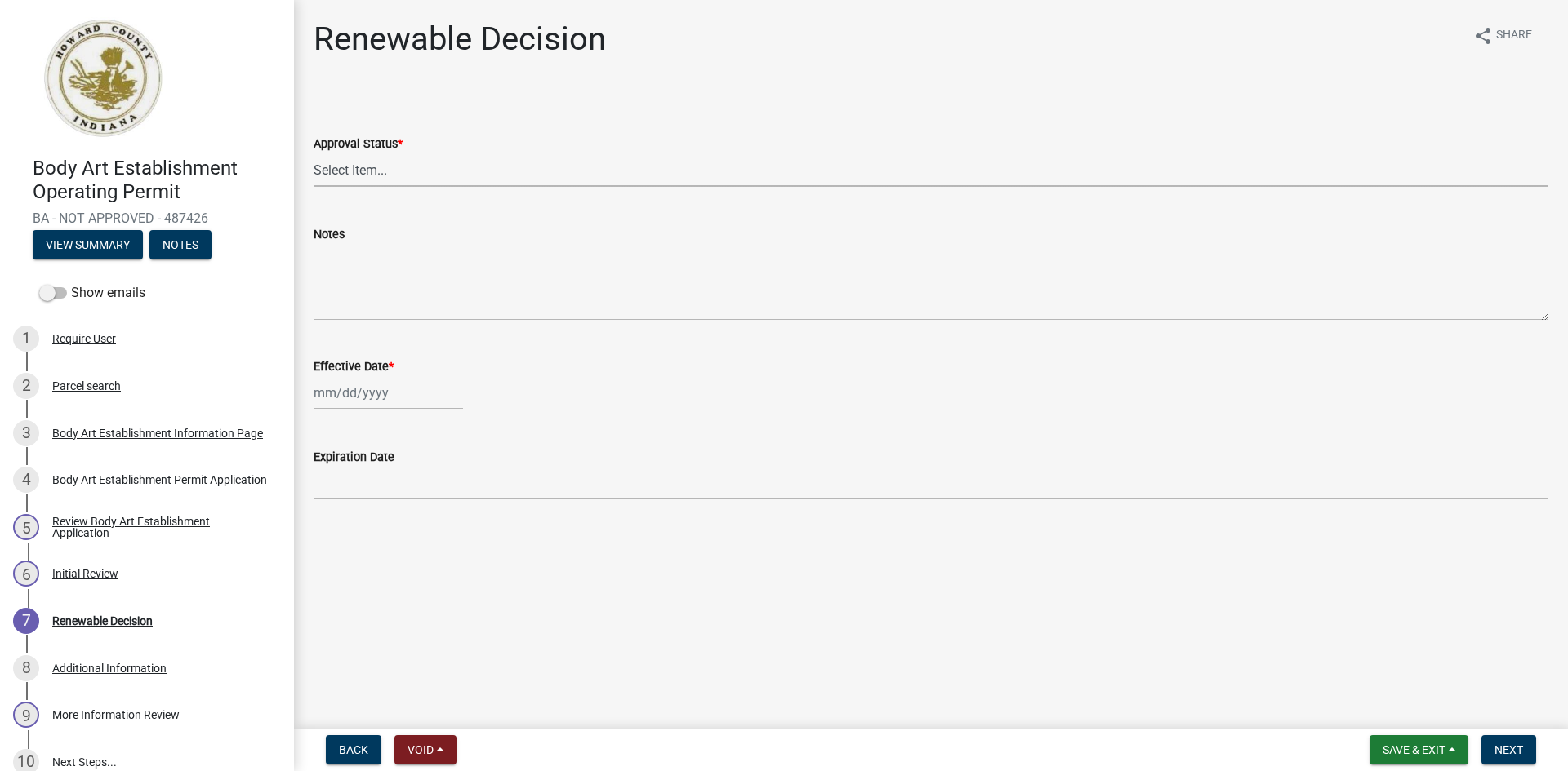
click at [342, 167] on select "Select Item... Approved Denied" at bounding box center [930, 170] width 1235 height 33
click at [313, 154] on select "Select Item... Approved Denied" at bounding box center [930, 170] width 1235 height 33
select select "6cfd4193-1f57-4c7e-a5e5-f68c9e85a162"
click at [326, 393] on div at bounding box center [387, 392] width 149 height 33
select select "10"
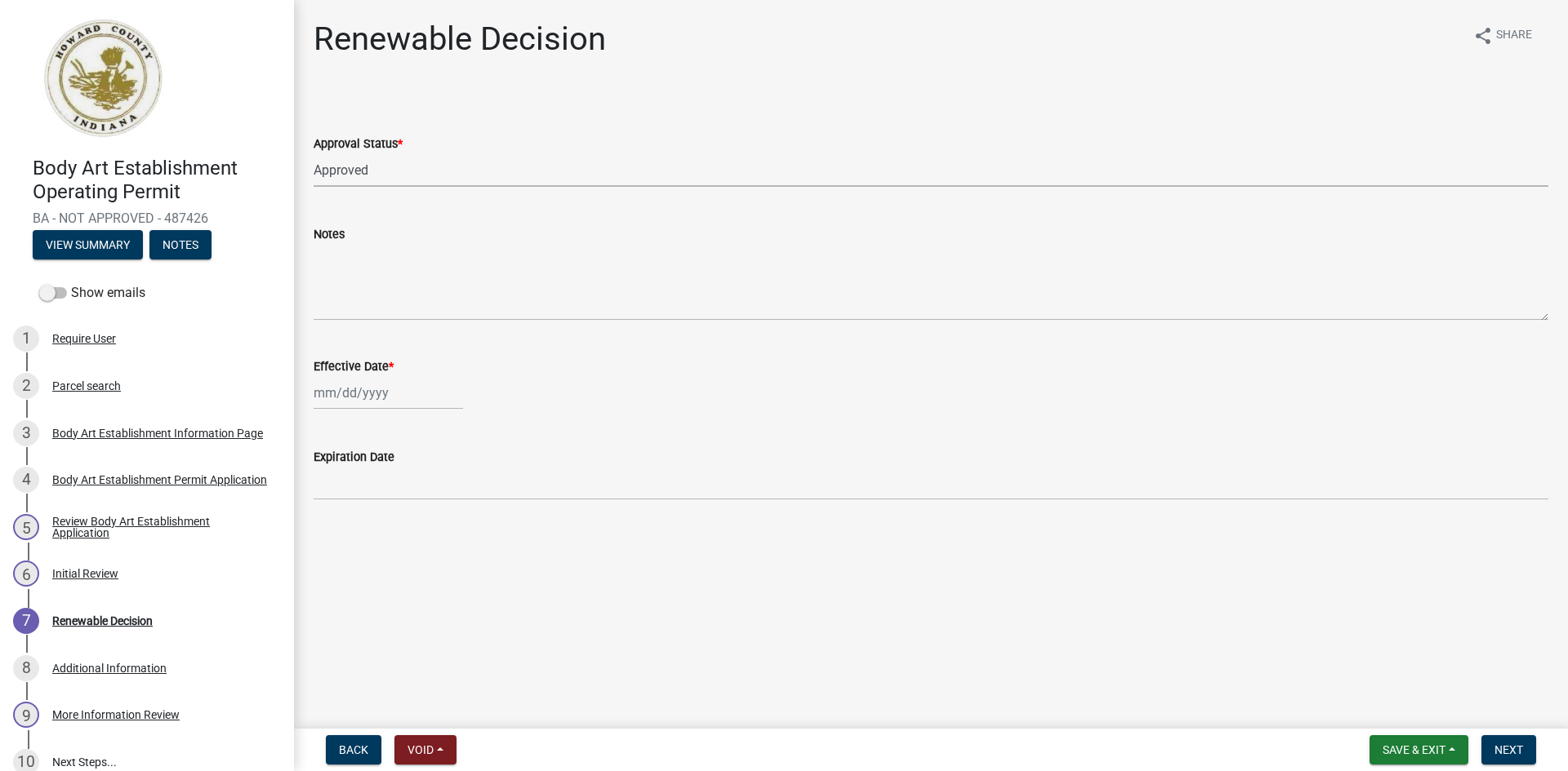
select select "2025"
click at [381, 507] on div "8" at bounding box center [382, 506] width 26 height 26
type input "[DATE]"
click at [1513, 745] on span "Next" at bounding box center [1509, 750] width 29 height 13
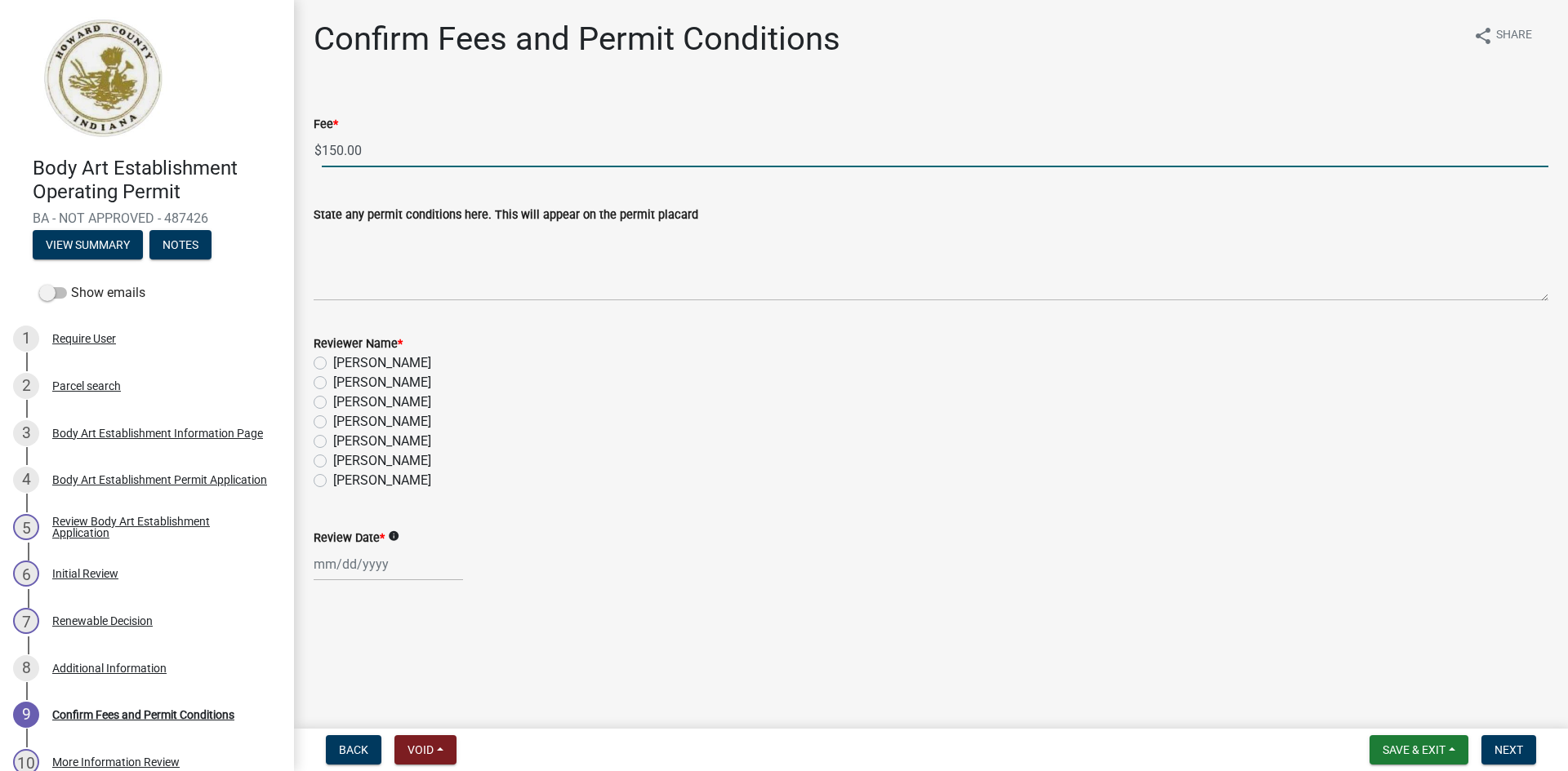
drag, startPoint x: 357, startPoint y: 152, endPoint x: 269, endPoint y: 152, distance: 88.0
click at [269, 152] on div "Body Art Establishment Operating Permit BA - NOT APPROVED - 487426 View Summary…" at bounding box center [784, 386] width 1568 height 771
type input "0"
click at [333, 401] on label "[PERSON_NAME]" at bounding box center [382, 402] width 98 height 19
click at [333, 401] on input "[PERSON_NAME]" at bounding box center [339, 398] width 10 height 10
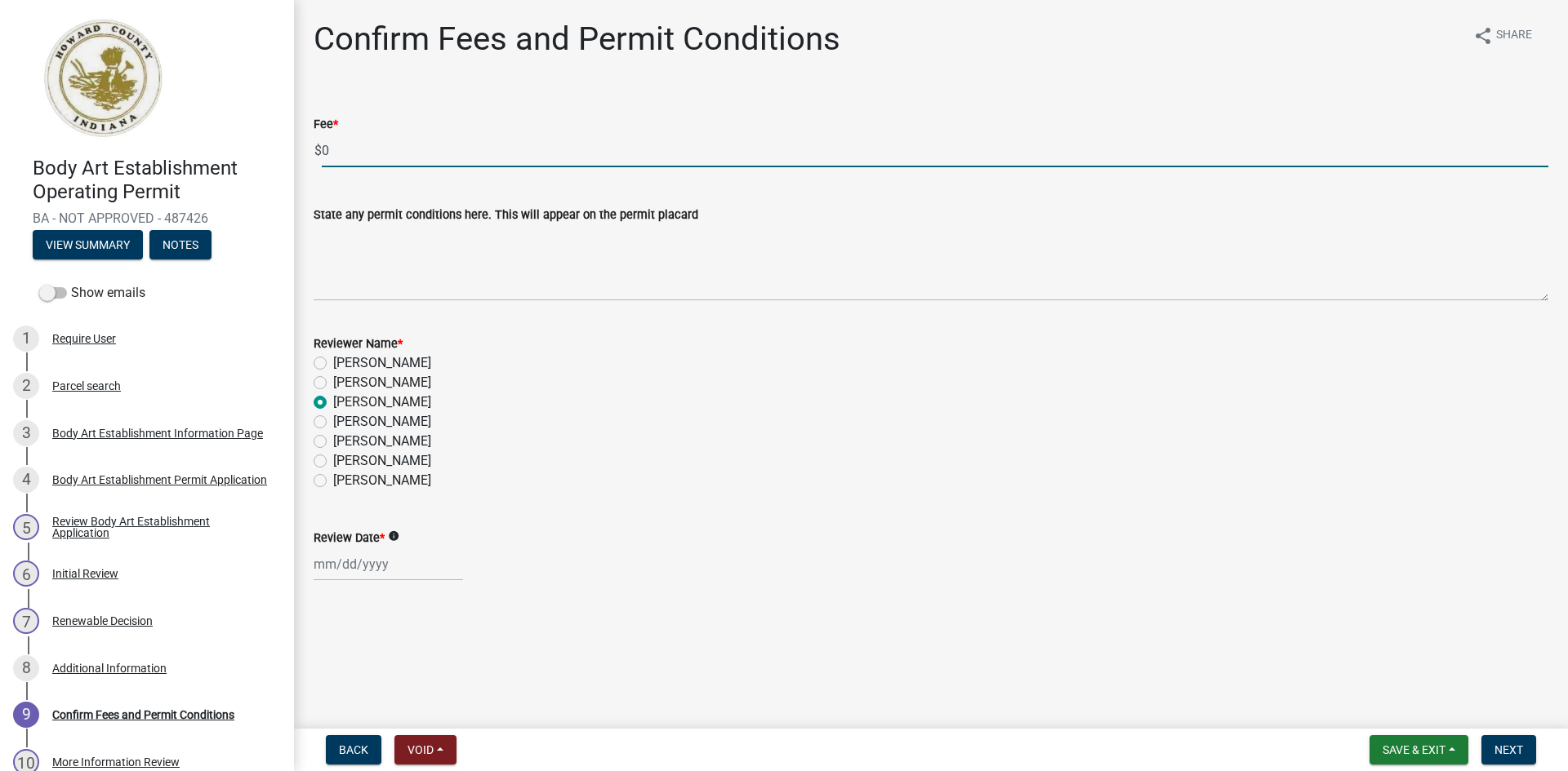
radio input "true"
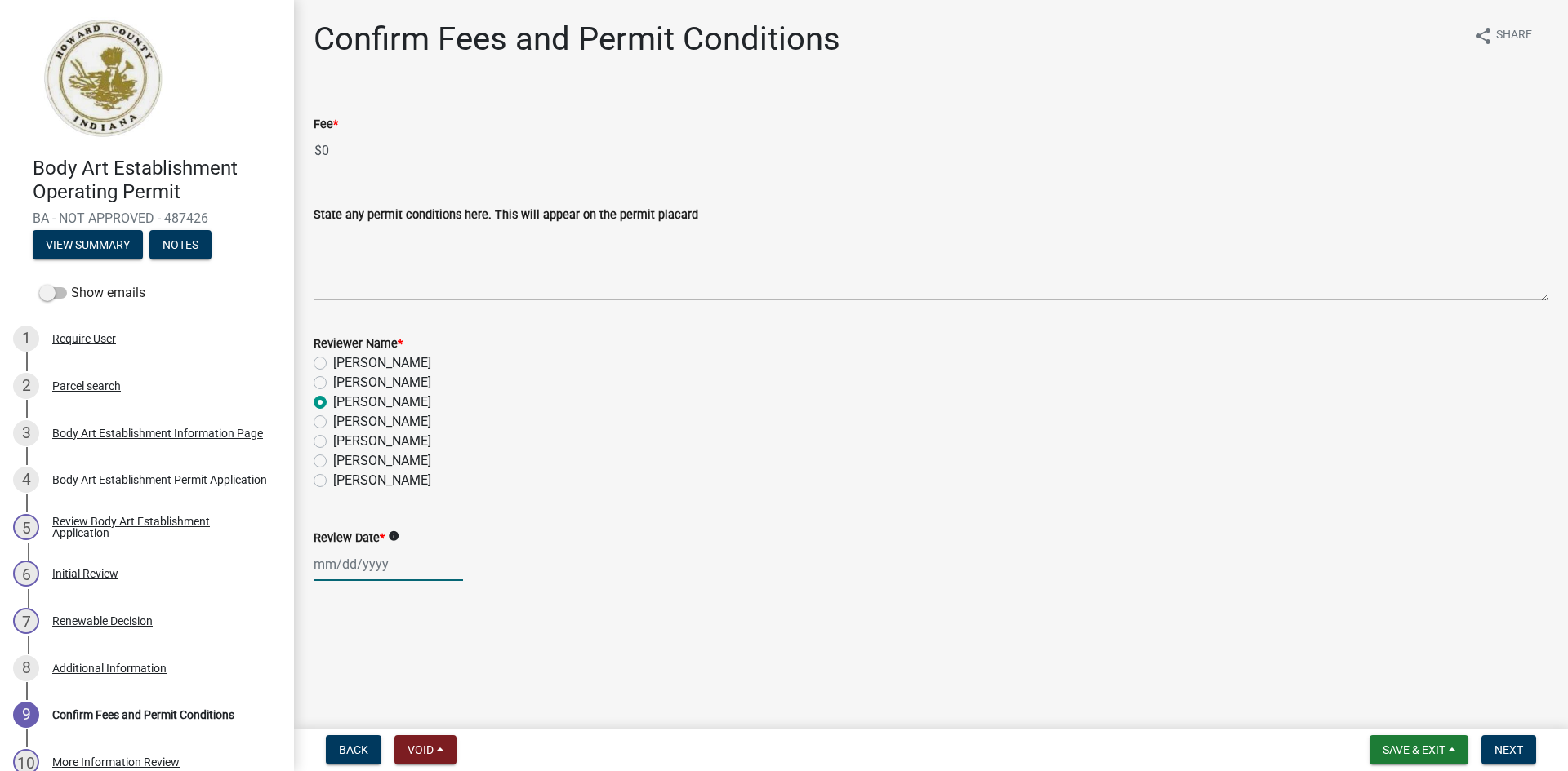
click at [346, 563] on div at bounding box center [387, 564] width 149 height 33
select select "10"
select select "2025"
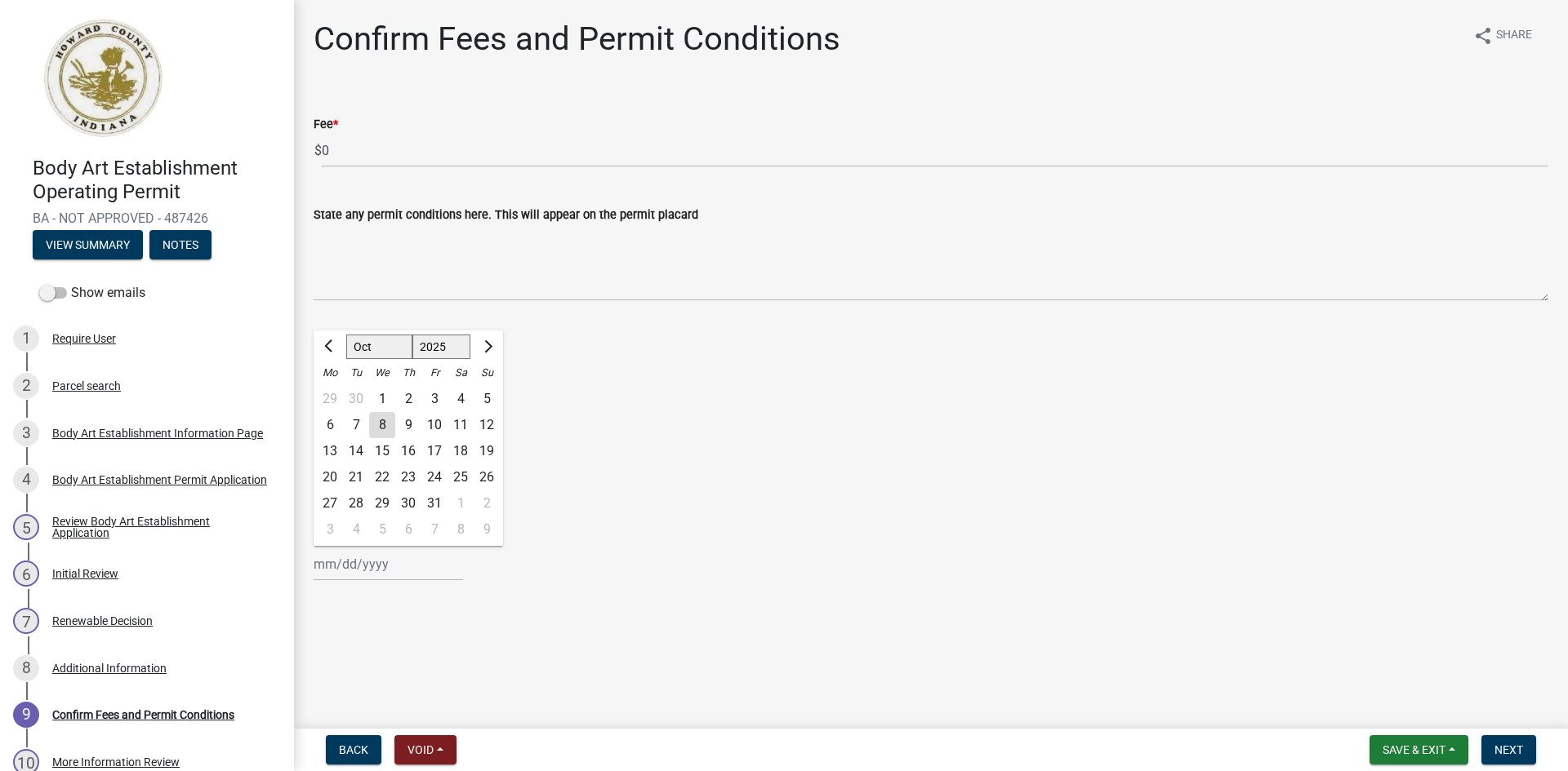
click at [382, 421] on div "8" at bounding box center [382, 426] width 26 height 26
type input "[DATE]"
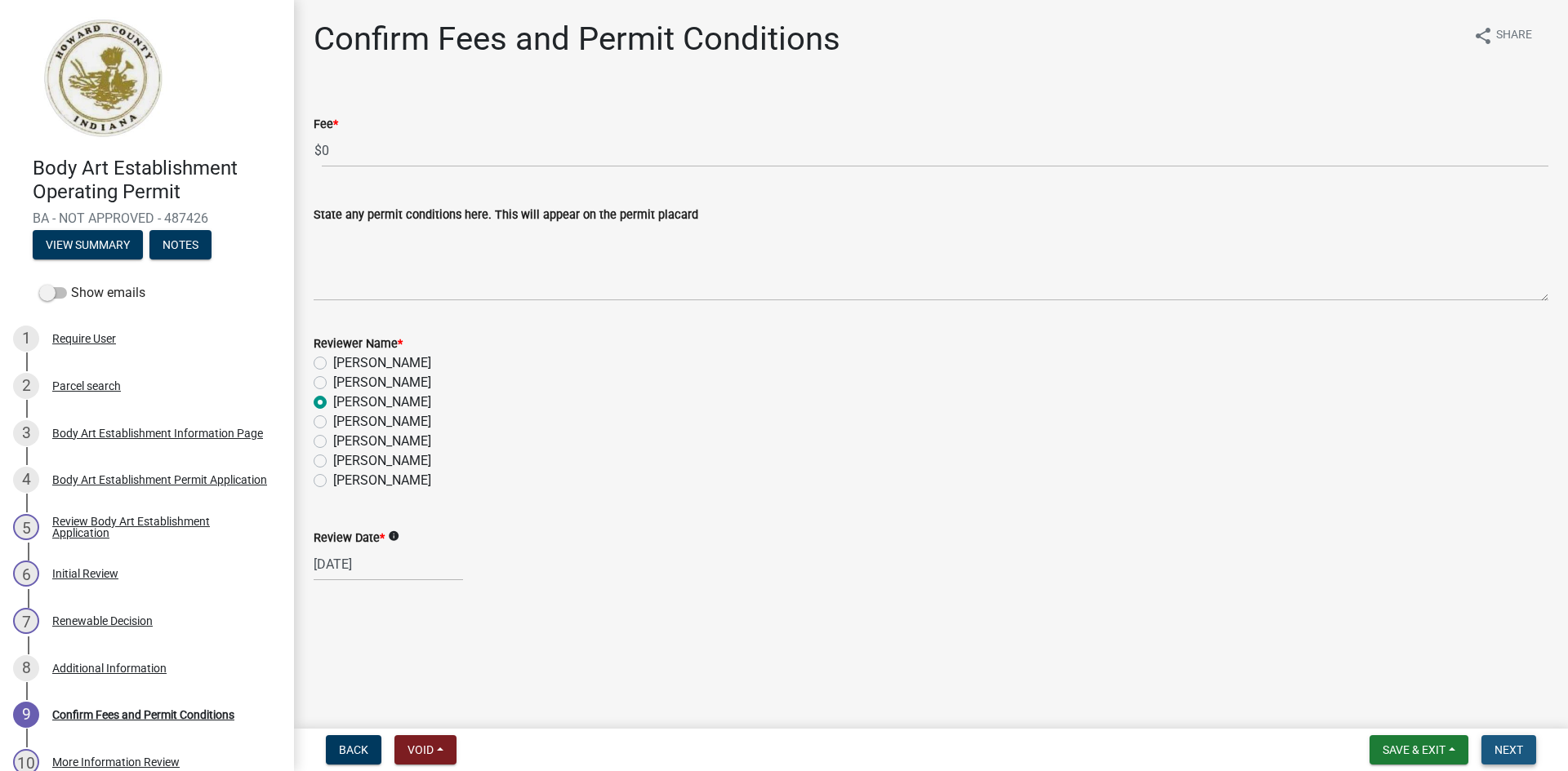
click at [1510, 748] on span "Next" at bounding box center [1509, 750] width 29 height 13
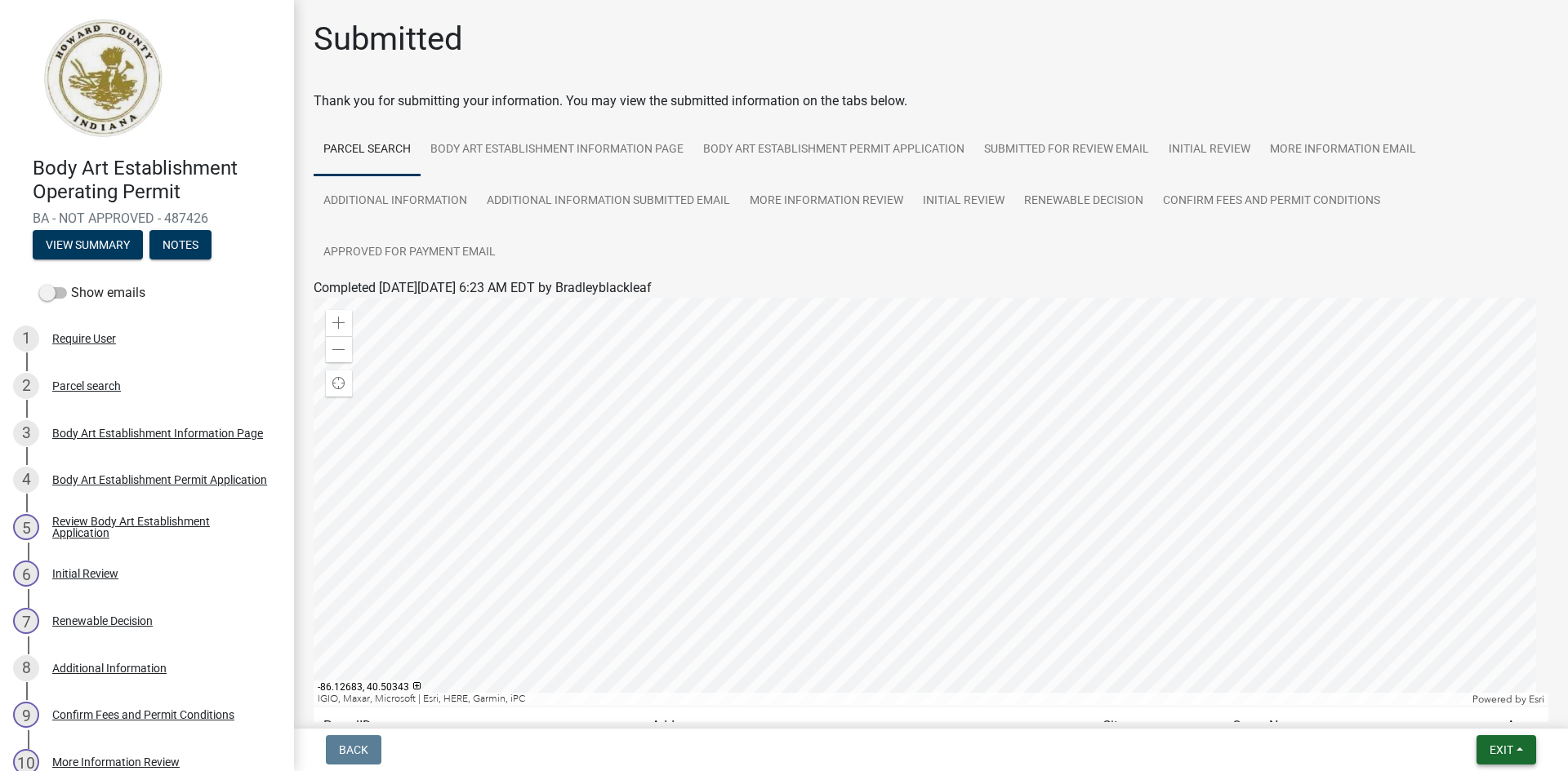
click at [1510, 752] on span "Exit" at bounding box center [1501, 750] width 24 height 13
click at [1451, 706] on button "Save & Exit" at bounding box center [1471, 707] width 131 height 39
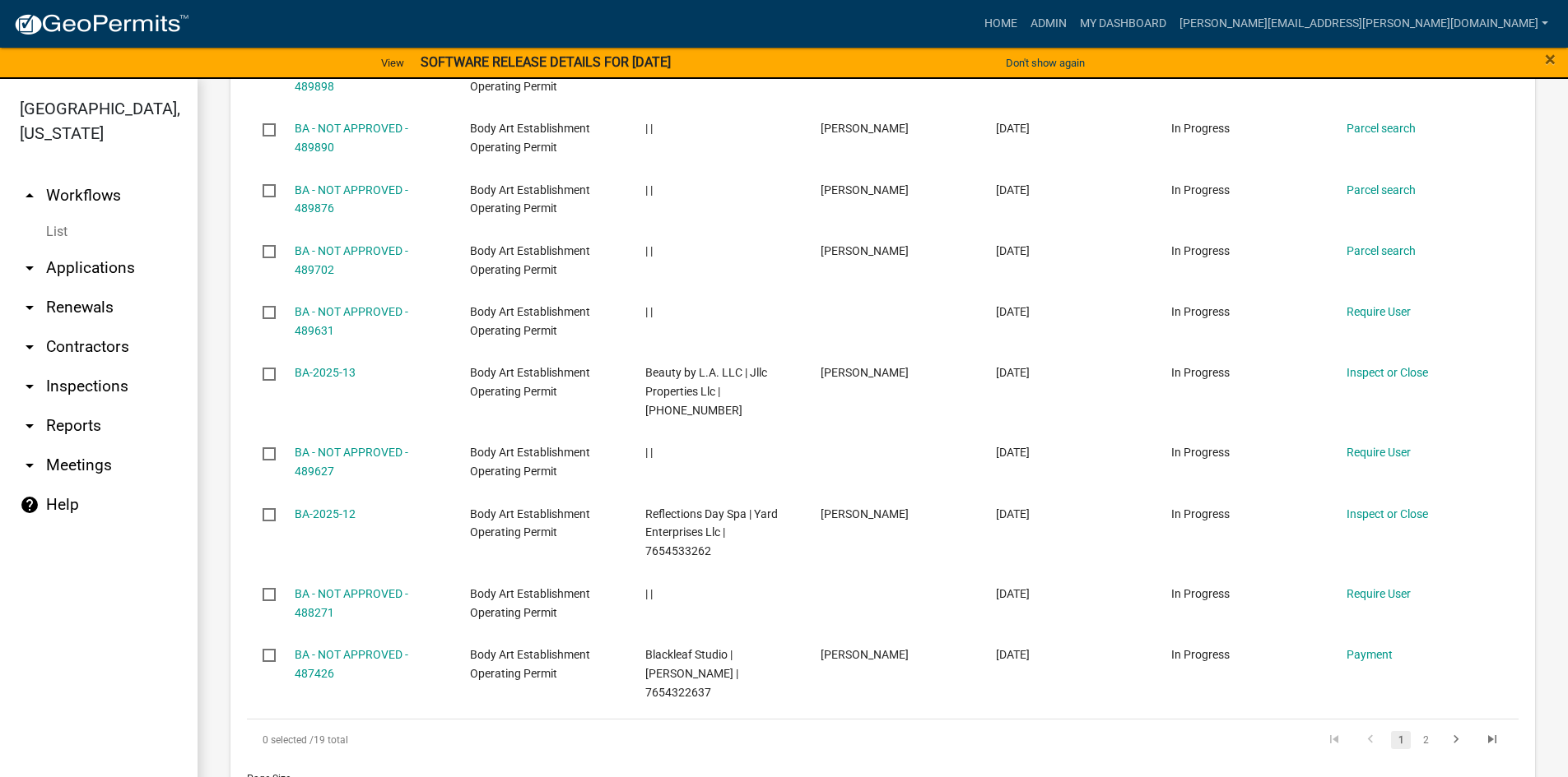
scroll to position [1727, 0]
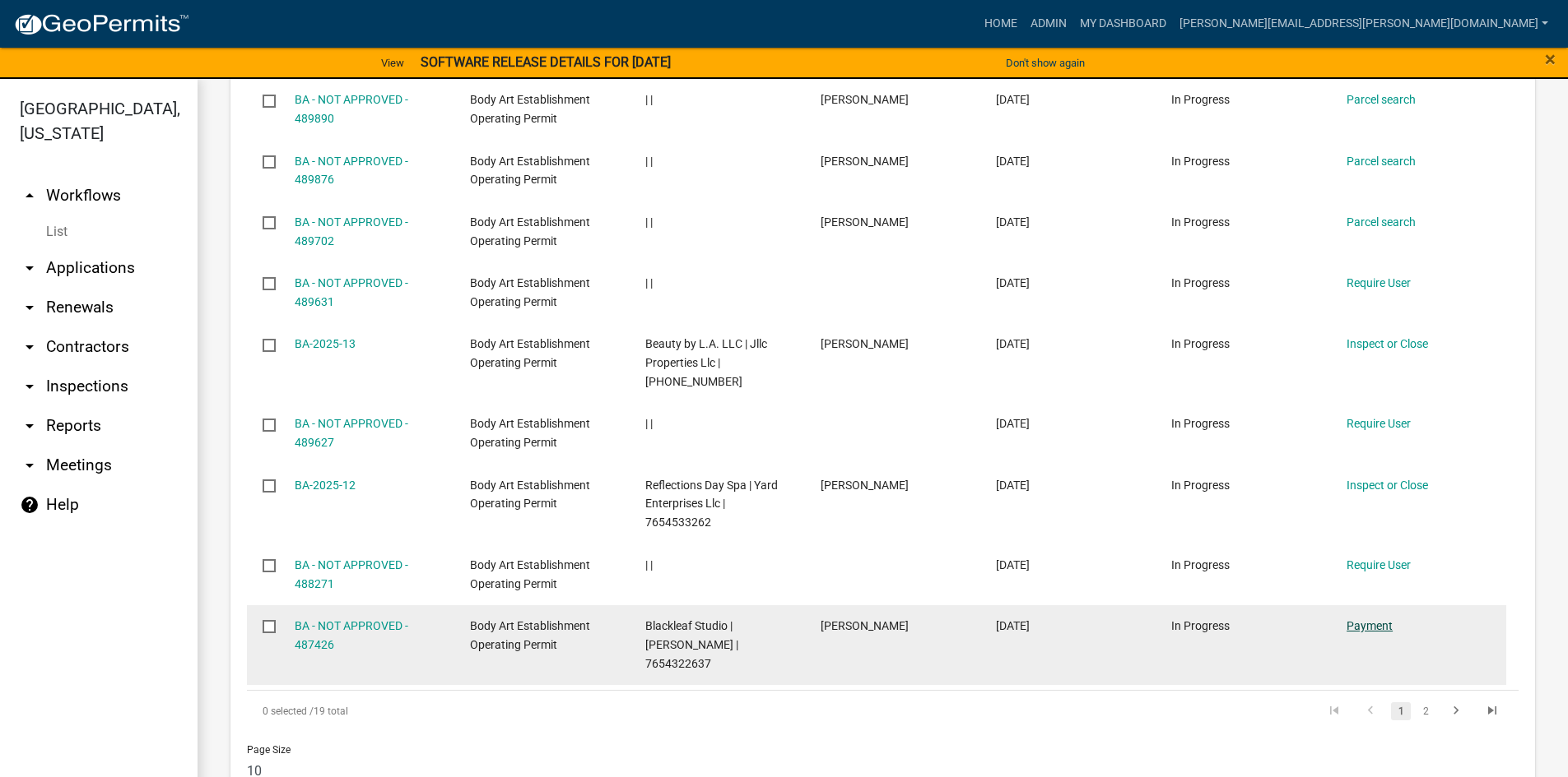
click at [1373, 620] on link "Payment" at bounding box center [1369, 626] width 46 height 13
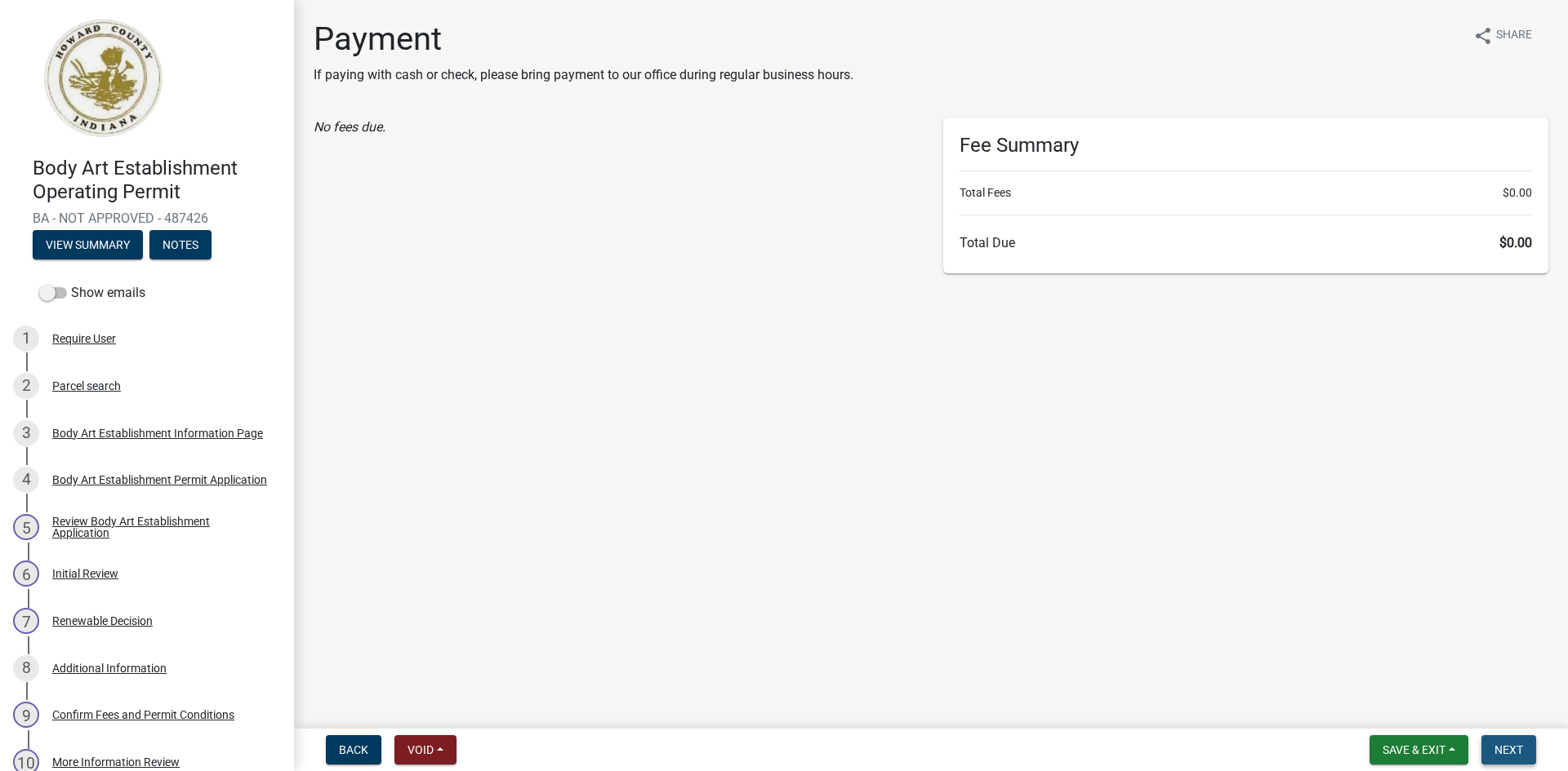
click at [1501, 745] on span "Next" at bounding box center [1509, 750] width 29 height 13
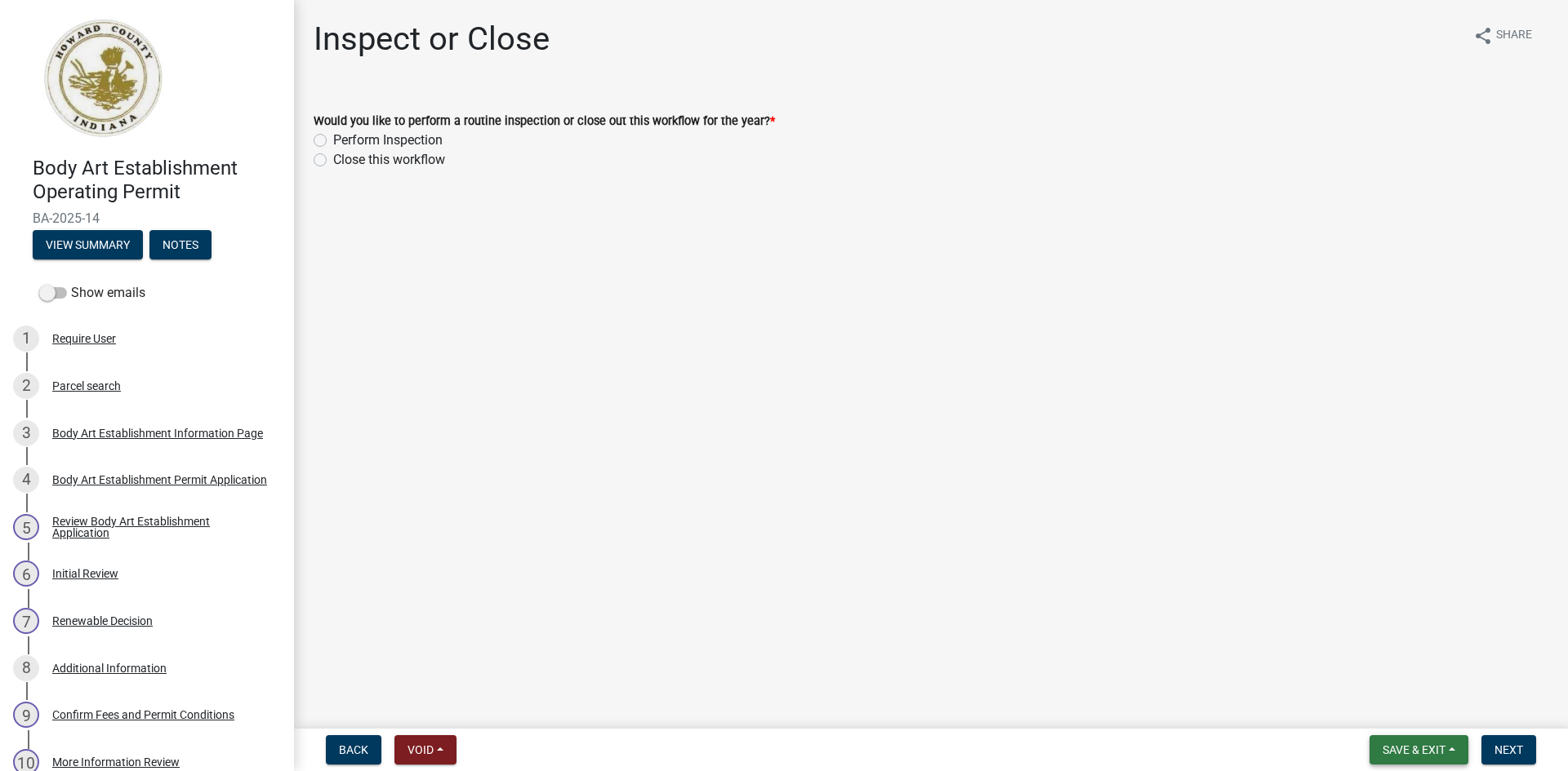
click at [1407, 749] on span "Save & Exit" at bounding box center [1414, 750] width 63 height 13
click at [1387, 706] on button "Save & Exit" at bounding box center [1403, 707] width 131 height 39
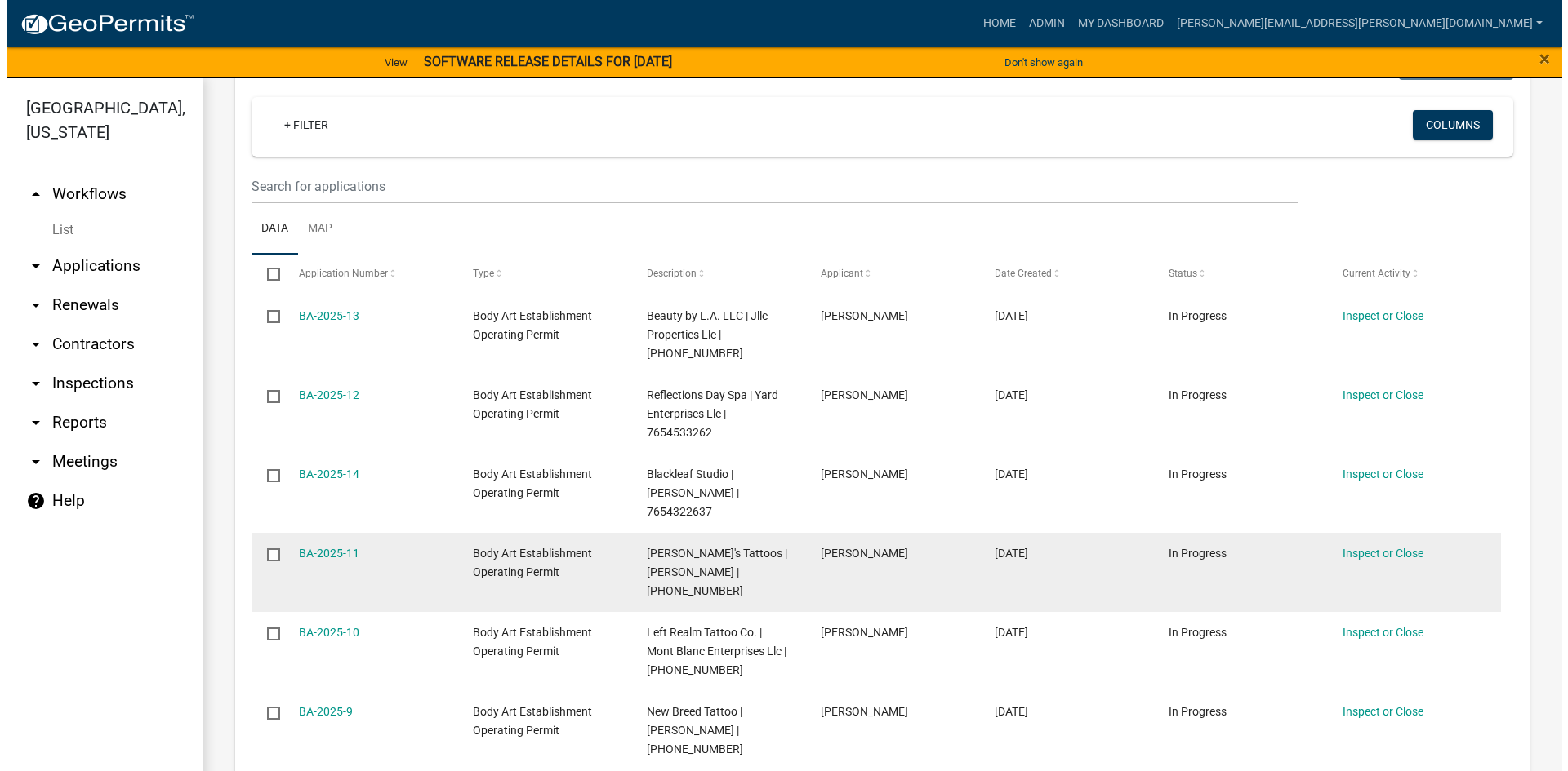
scroll to position [408, 0]
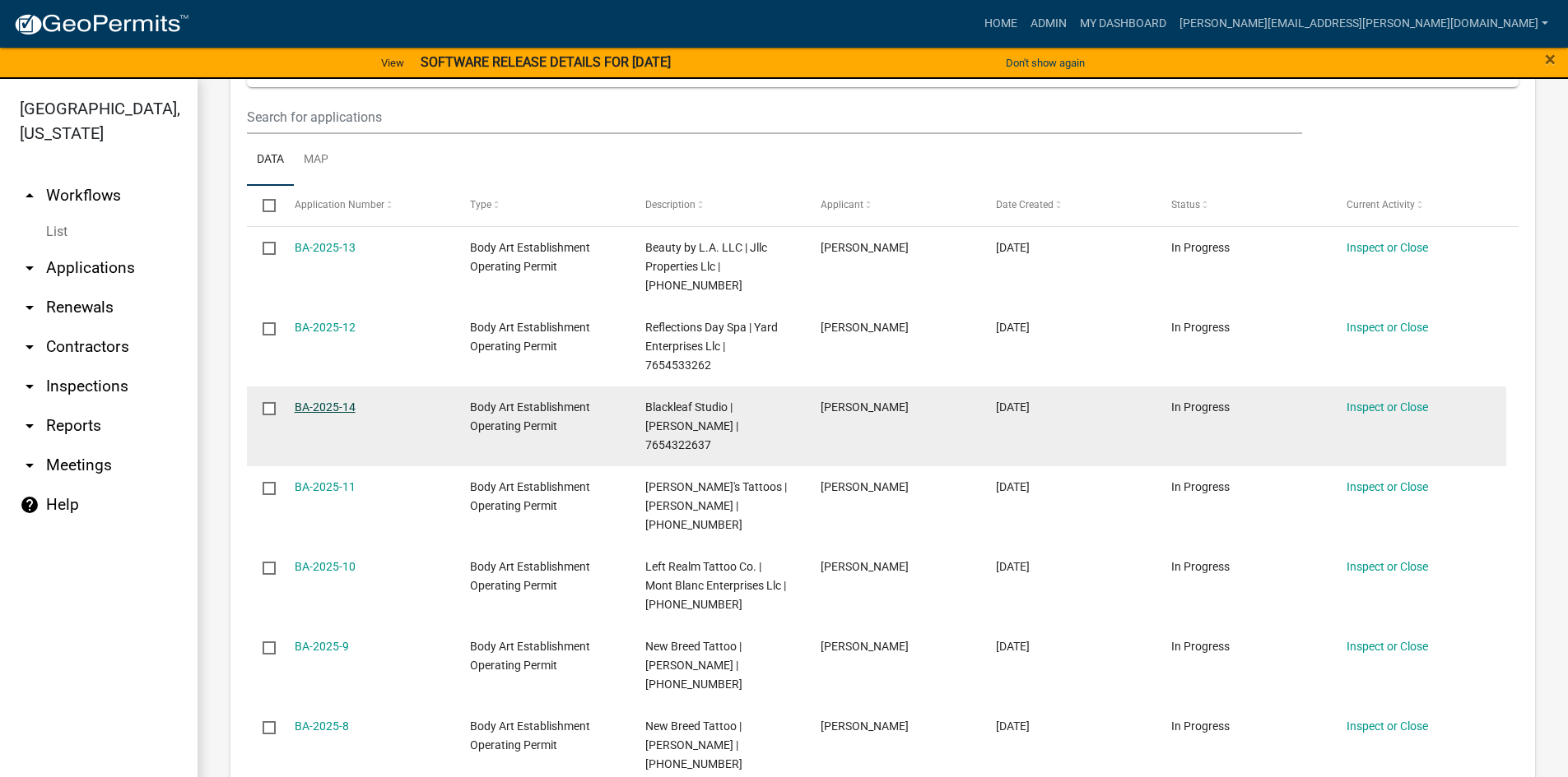
click at [323, 401] on link "BA-2025-14" at bounding box center [325, 407] width 61 height 13
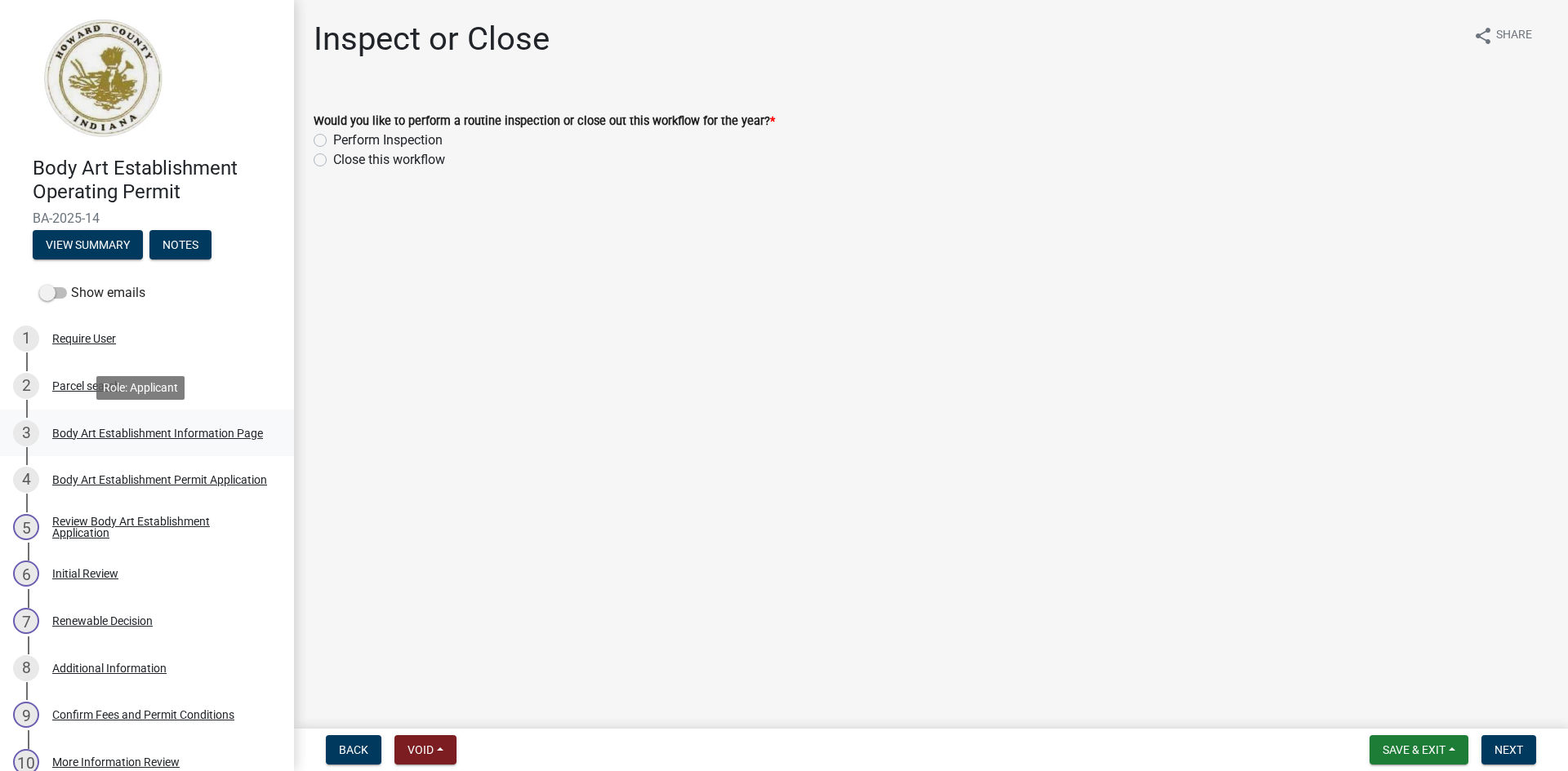
click at [139, 419] on link "3 Body Art Establishment Information Page" at bounding box center [147, 433] width 294 height 47
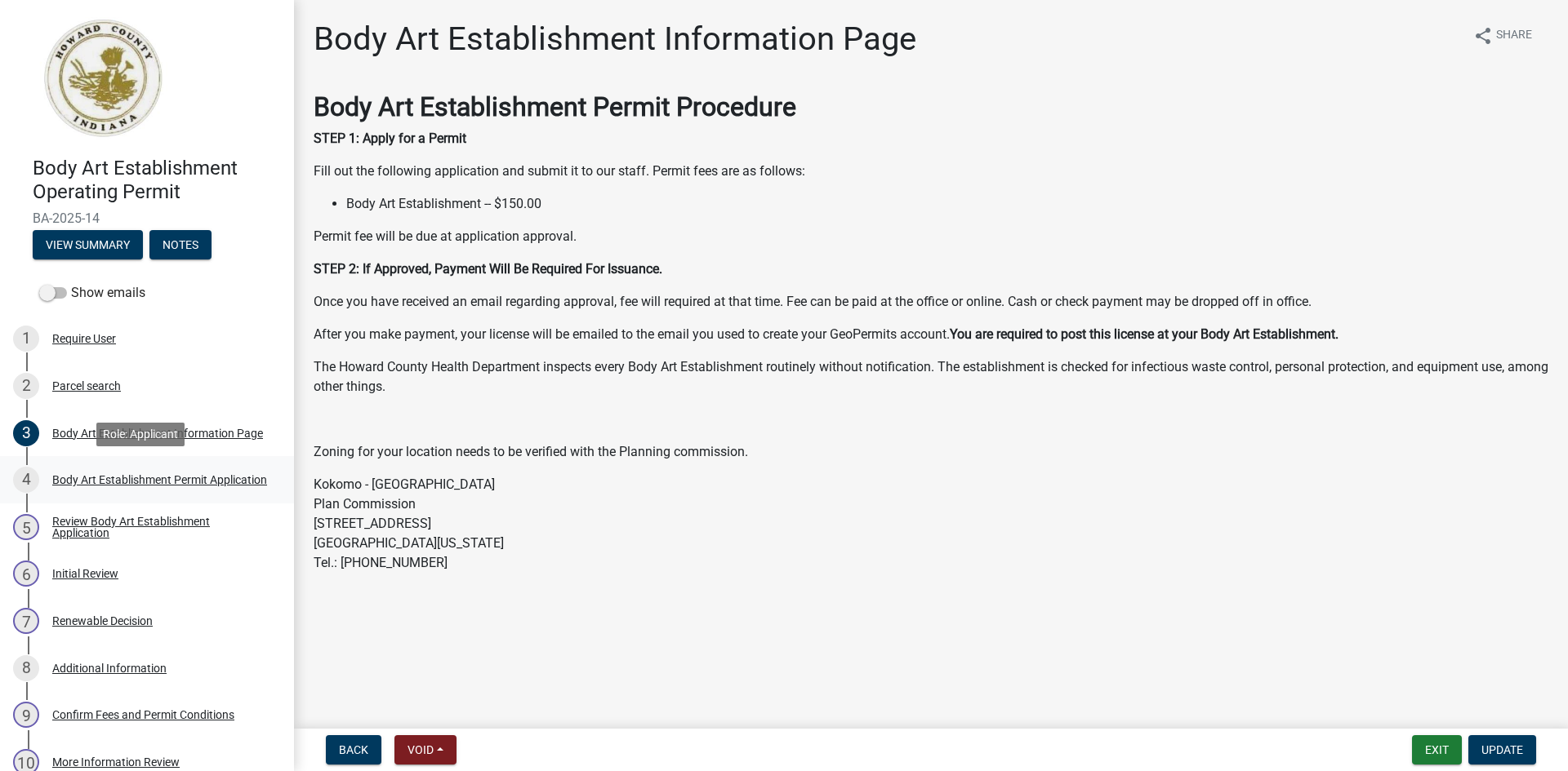
click at [86, 474] on div "Body Art Establishment Permit Application" at bounding box center [160, 480] width 215 height 11
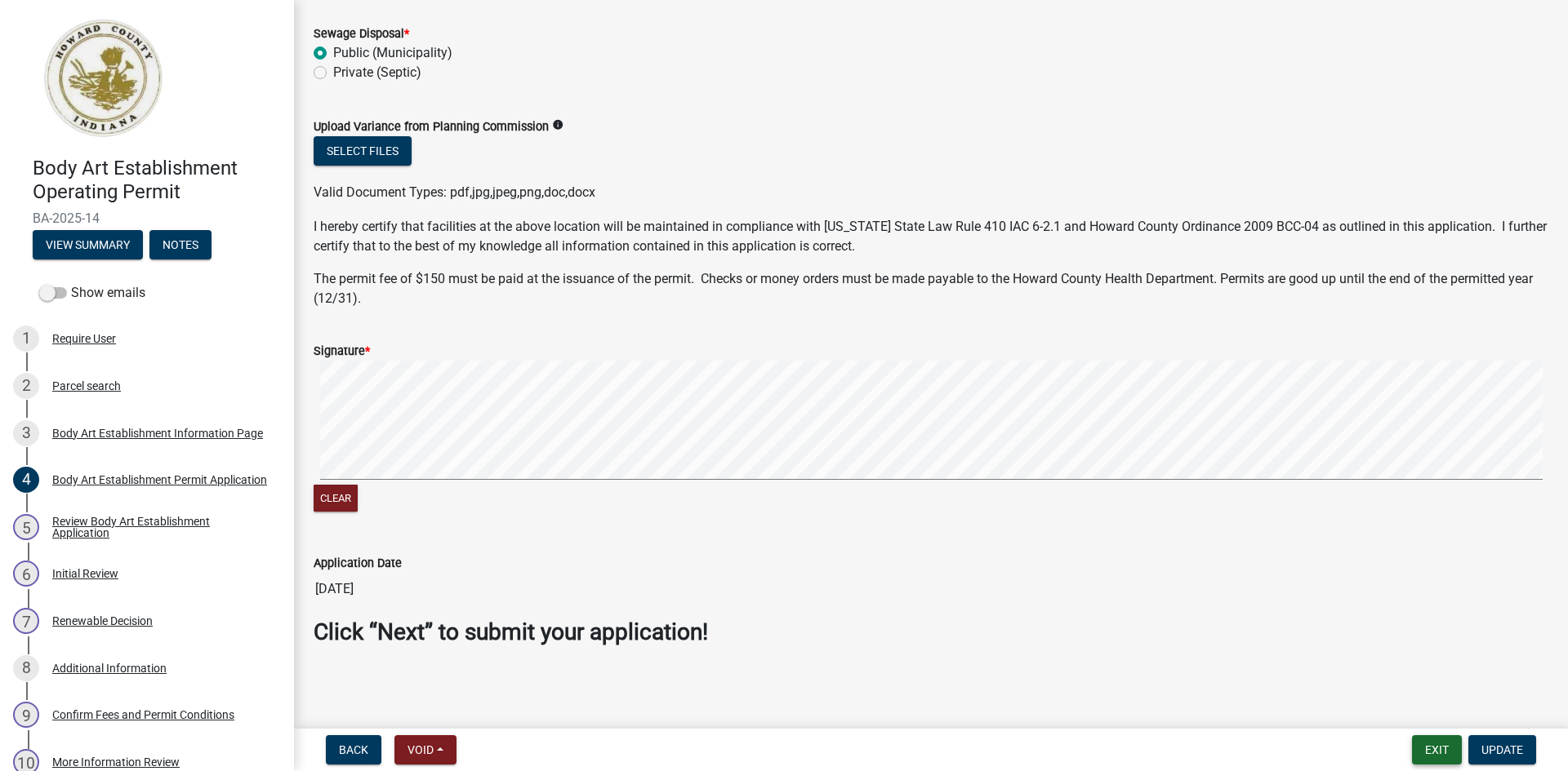
click at [1432, 748] on button "Exit" at bounding box center [1436, 750] width 50 height 30
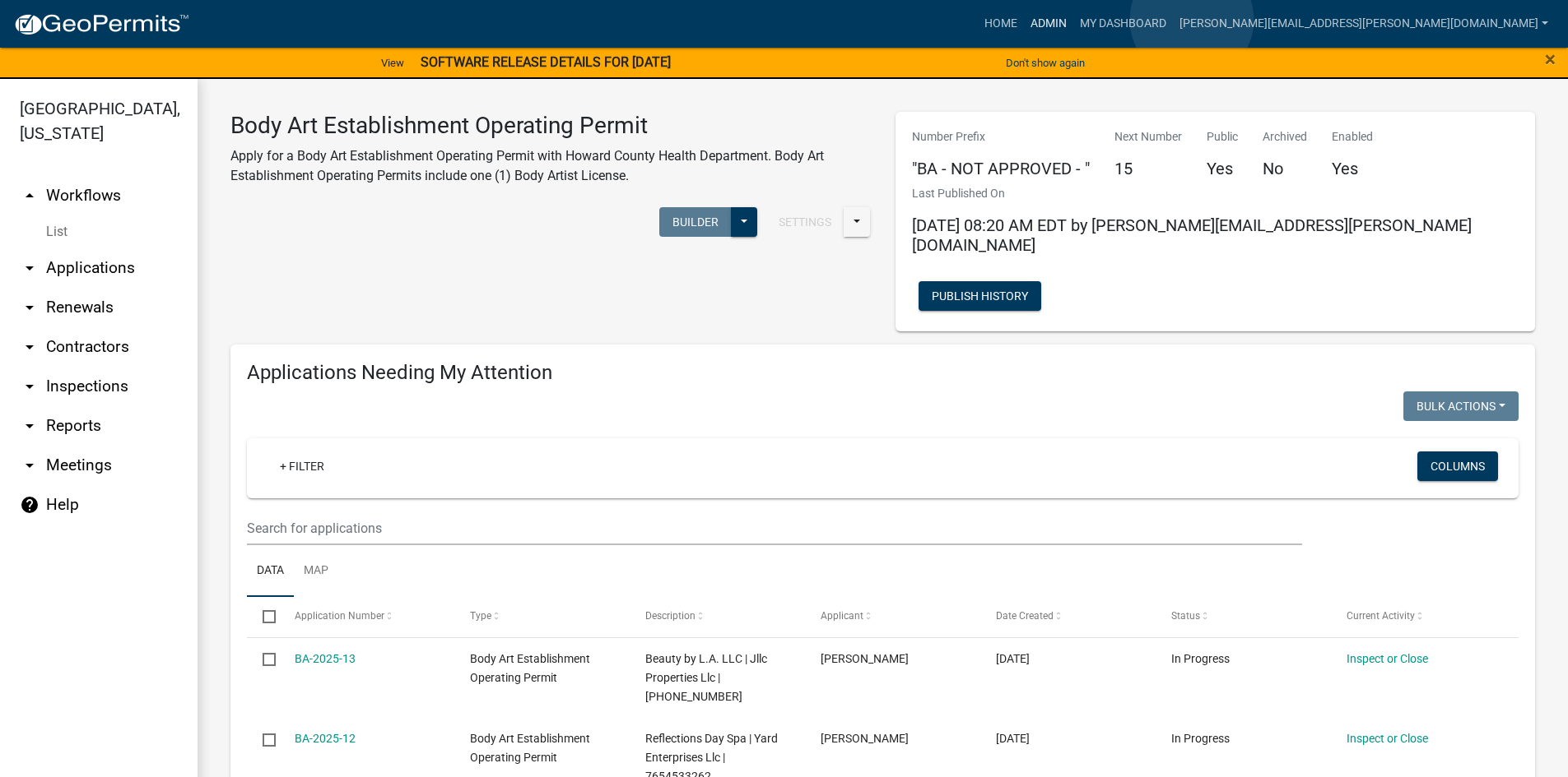
click at [1073, 19] on link "Admin" at bounding box center [1048, 24] width 49 height 32
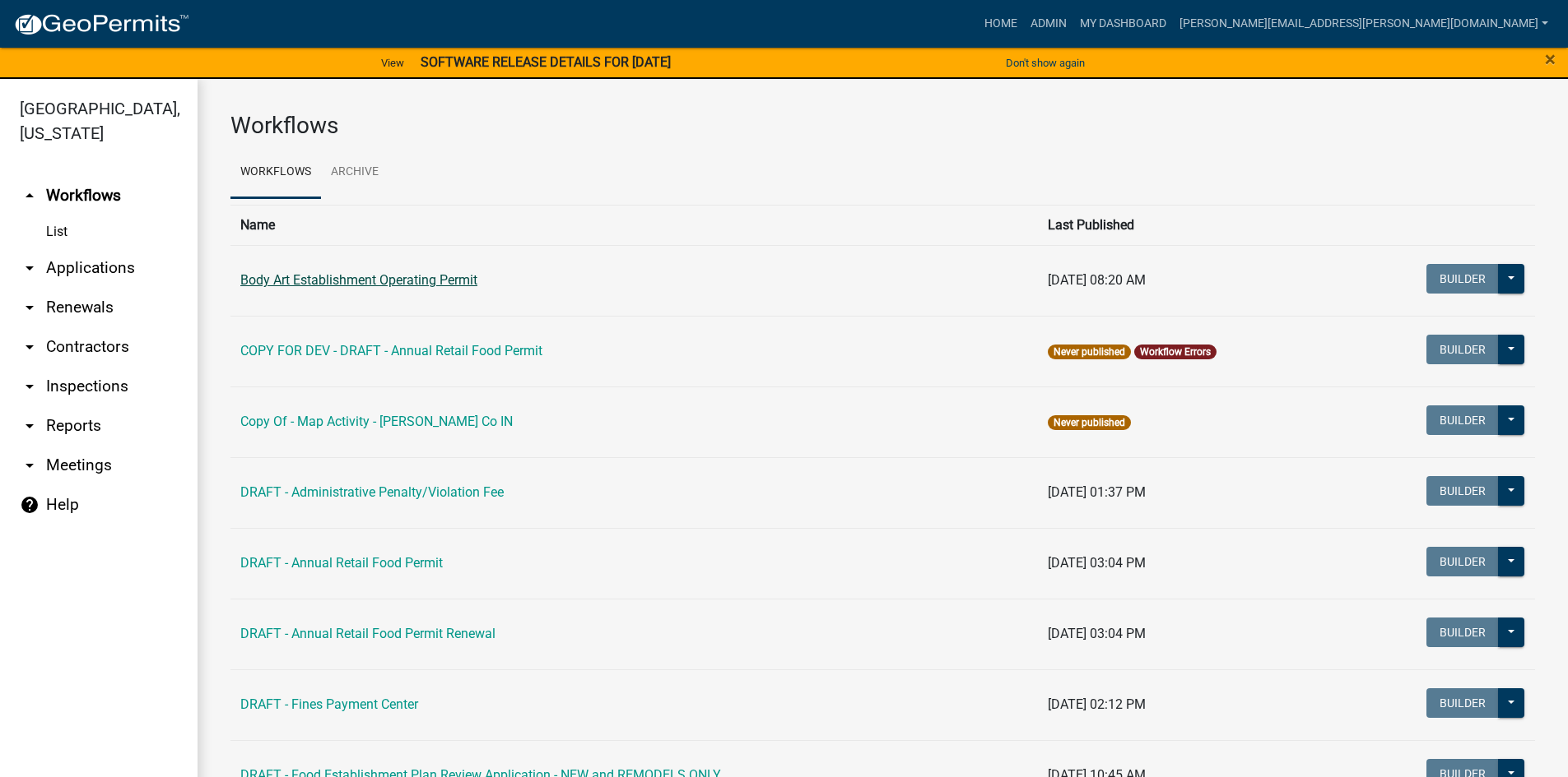
click at [346, 276] on link "Body Art Establishment Operating Permit" at bounding box center [359, 280] width 237 height 16
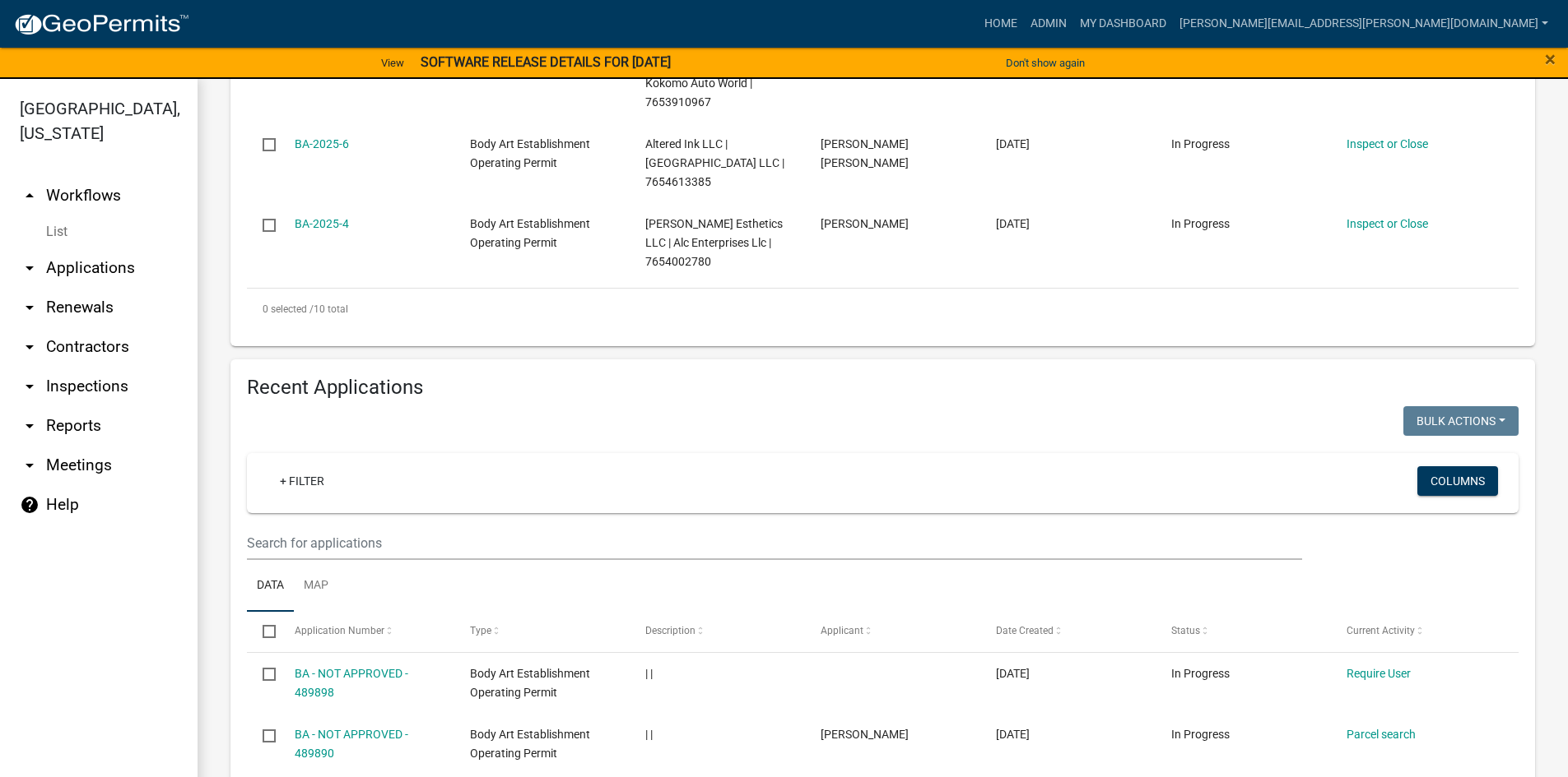
scroll to position [1398, 0]
